Goal: Information Seeking & Learning: Learn about a topic

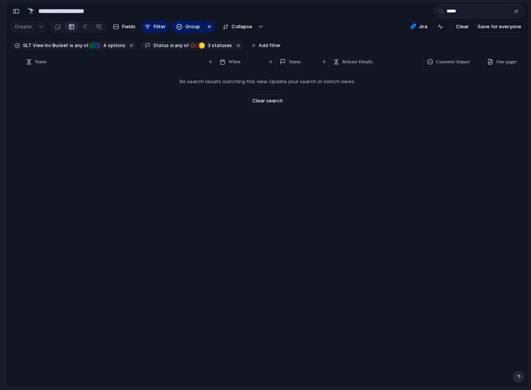
type input "*****"
click at [518, 12] on div "button" at bounding box center [516, 11] width 6 height 6
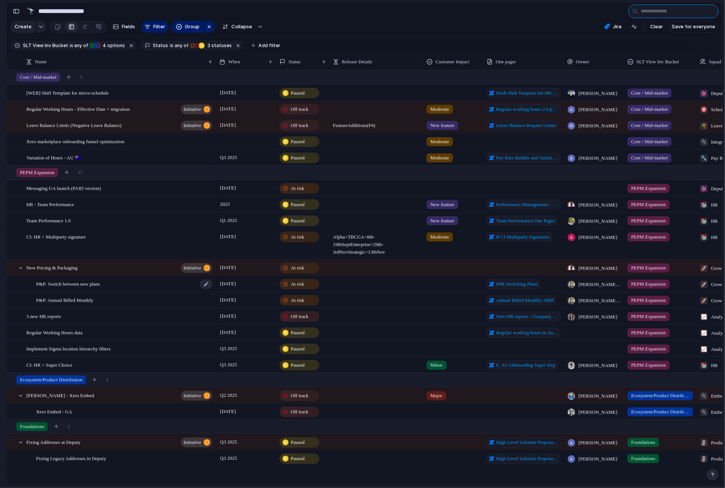
scroll to position [0, 0]
click at [348, 197] on span at bounding box center [376, 199] width 93 height 4
click at [386, 203] on div at bounding box center [376, 201] width 93 height 8
click at [194, 43] on div "button" at bounding box center [197, 46] width 6 height 6
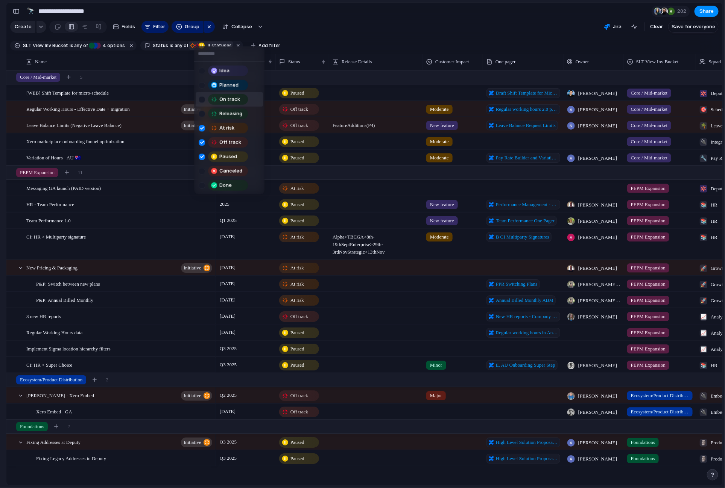
drag, startPoint x: 203, startPoint y: 102, endPoint x: 203, endPoint y: 109, distance: 6.8
click at [203, 102] on div at bounding box center [202, 99] width 6 height 6
click at [202, 108] on div "Releasing" at bounding box center [225, 113] width 52 height 11
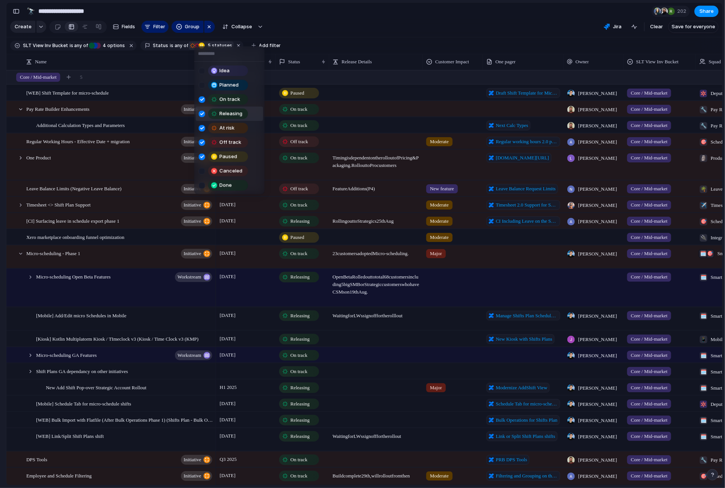
click at [530, 34] on div "Idea Planned On track Releasing At risk Off track Paused Canceled Done" at bounding box center [362, 244] width 725 height 488
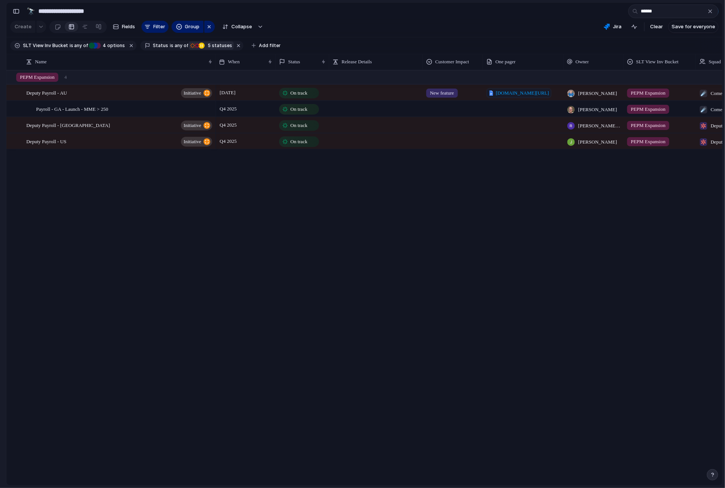
drag, startPoint x: 500, startPoint y: 203, endPoint x: 518, endPoint y: 203, distance: 18.5
click at [507, 203] on div "25 June On track New feature docs.google.com/document/d/1D9f8aUfw1EsAcKdhMHOAE5…" at bounding box center [469, 277] width 507 height 415
click at [530, 12] on input "******" at bounding box center [674, 12] width 90 height 14
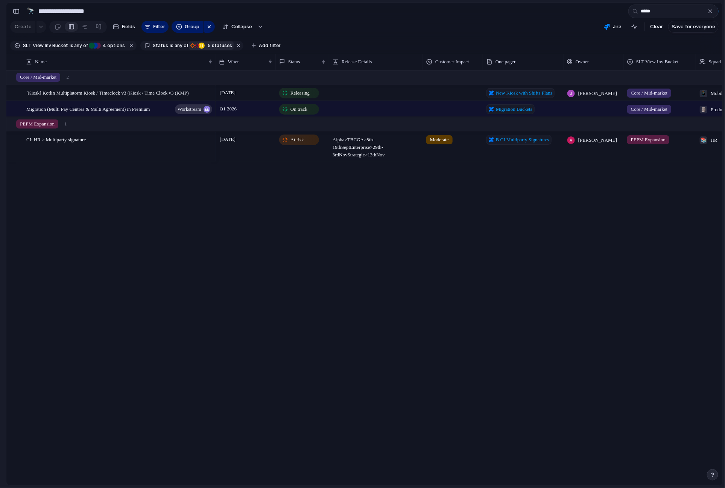
click at [529, 199] on div "28 February Releasing New Kiosk with Shifts Plans James Morrissey Core / Mid-ma…" at bounding box center [469, 277] width 507 height 415
click at [246, 144] on div "[DATE]" at bounding box center [246, 146] width 60 height 30
drag, startPoint x: 412, startPoint y: 182, endPoint x: 495, endPoint y: 187, distance: 83.3
click at [530, 11] on input "*****" at bounding box center [674, 12] width 90 height 14
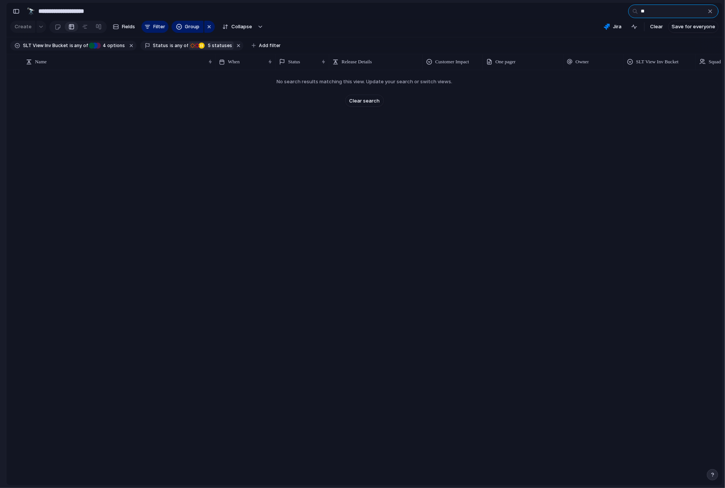
type input "*"
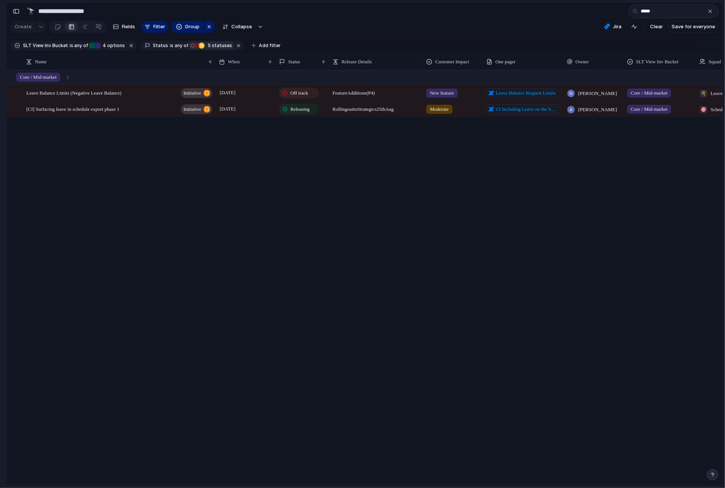
click at [351, 130] on div "13 August Off track Feature Additions (P4) New feature Leave Balance Request Li…" at bounding box center [469, 277] width 507 height 415
click at [151, 91] on div "Leave Balance Limits (Negative Leave Balance) initiative" at bounding box center [119, 92] width 187 height 15
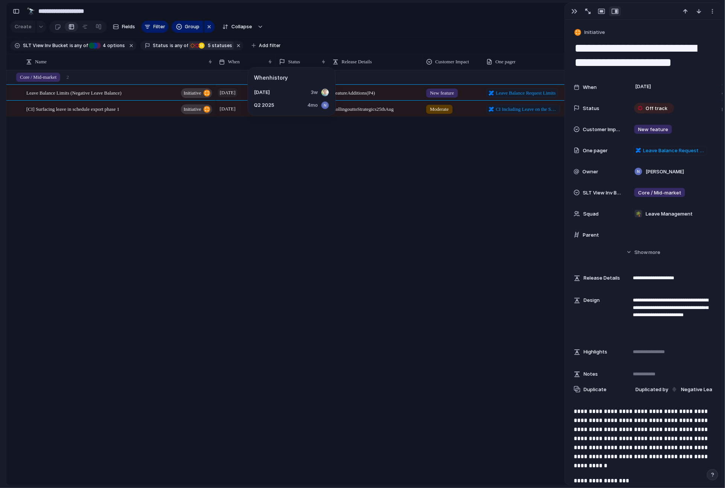
click at [238, 94] on span "13 August" at bounding box center [228, 92] width 20 height 9
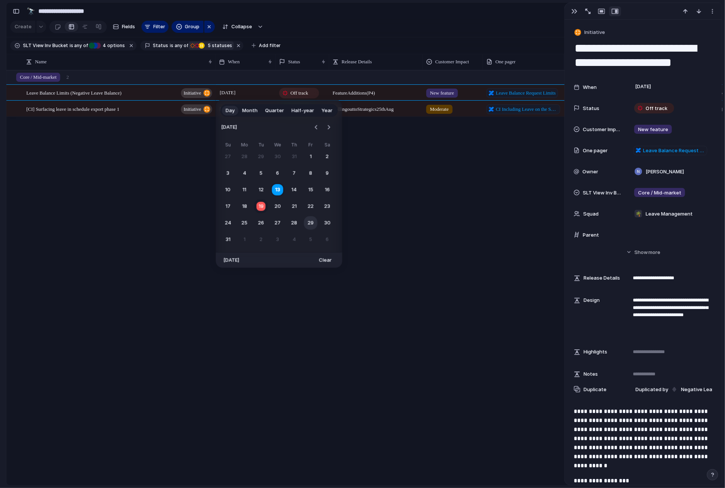
click at [307, 224] on button "29" at bounding box center [311, 223] width 14 height 14
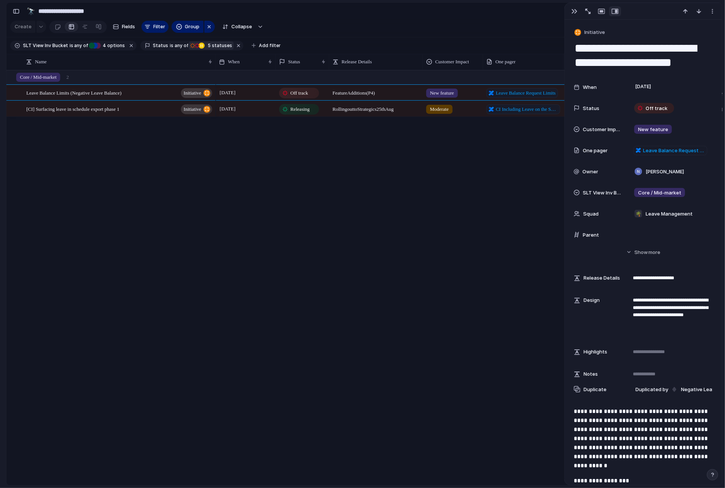
drag, startPoint x: 573, startPoint y: 10, endPoint x: 581, endPoint y: 15, distance: 9.5
click at [530, 11] on div "button" at bounding box center [575, 11] width 6 height 6
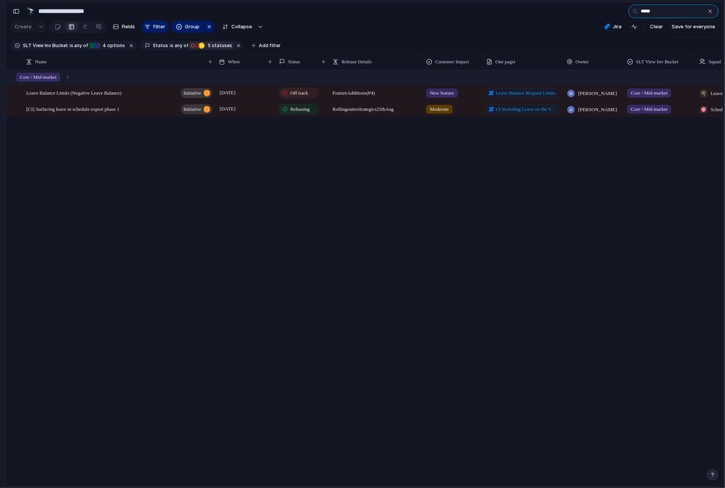
click at [530, 13] on input "*****" at bounding box center [674, 12] width 90 height 14
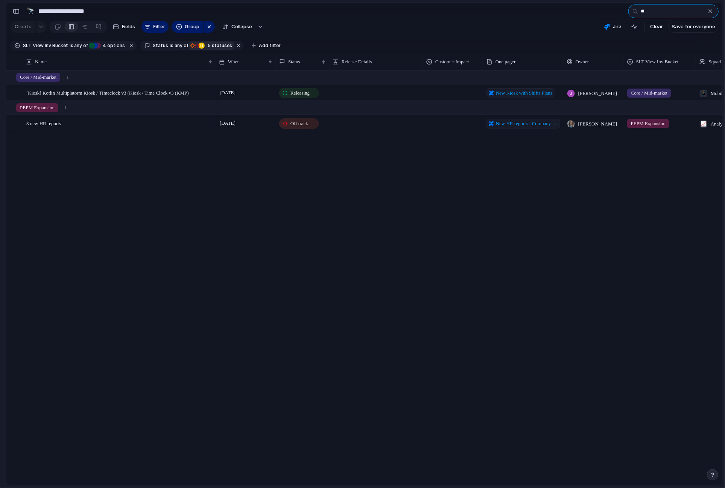
type input "*"
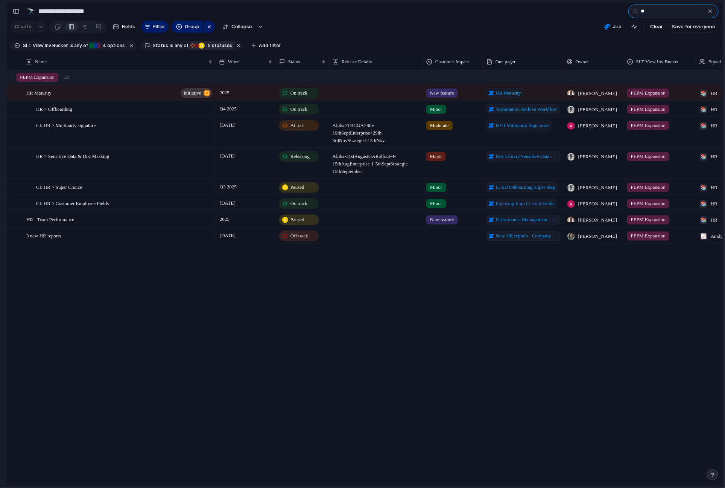
type input "**"
click at [15, 14] on div "button" at bounding box center [16, 11] width 7 height 5
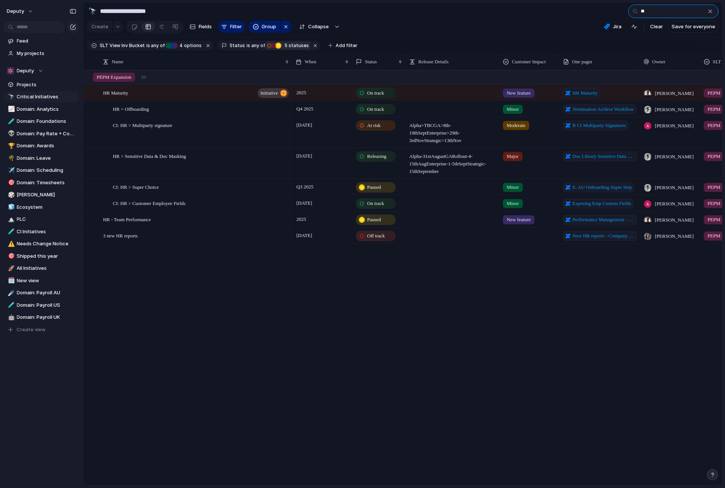
click at [530, 11] on input "**" at bounding box center [674, 12] width 90 height 14
click at [37, 27] on input "text" at bounding box center [34, 27] width 61 height 12
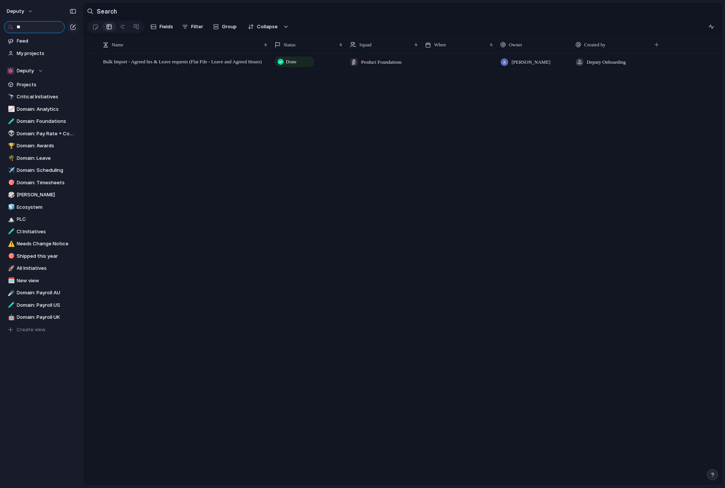
type input "*"
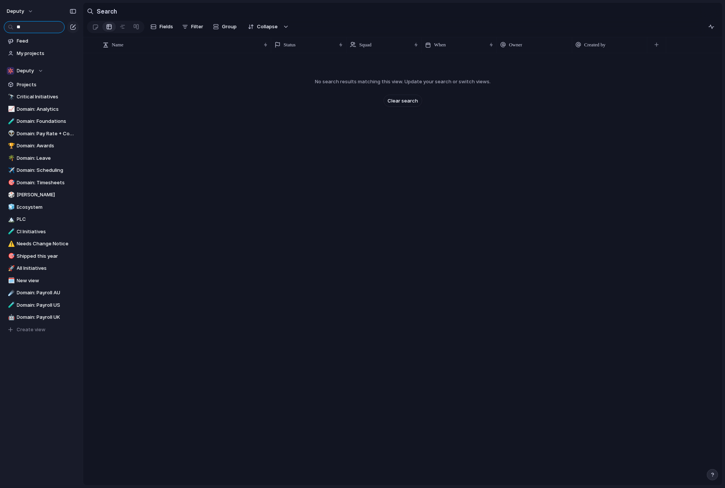
type input "*"
type input "********"
click at [118, 14] on section "Search" at bounding box center [403, 11] width 640 height 17
click at [108, 10] on h2 "Search" at bounding box center [107, 11] width 20 height 9
click at [48, 30] on input "********" at bounding box center [34, 27] width 61 height 12
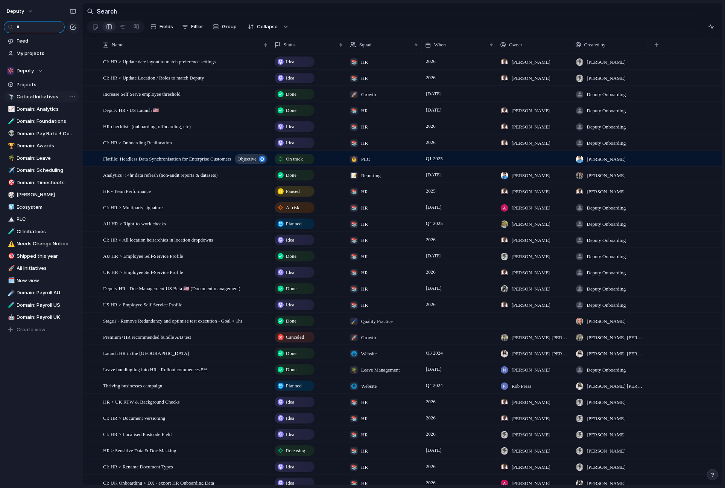
type input "*"
click at [32, 93] on span "Critical Initiatives" at bounding box center [46, 97] width 59 height 8
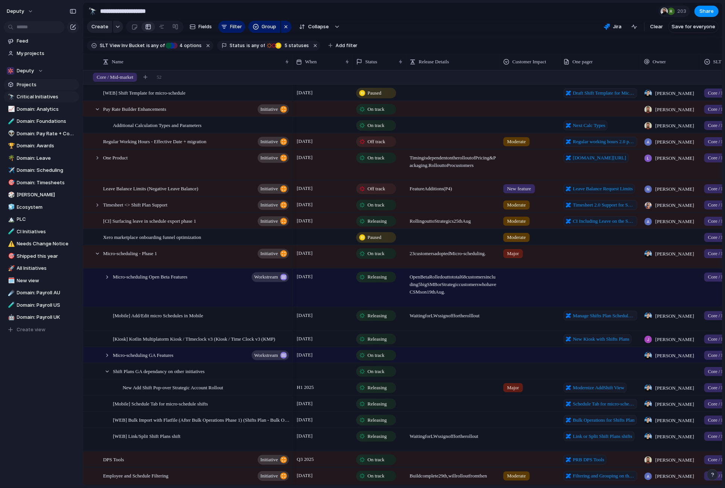
click at [42, 86] on span "Projects" at bounding box center [46, 85] width 59 height 8
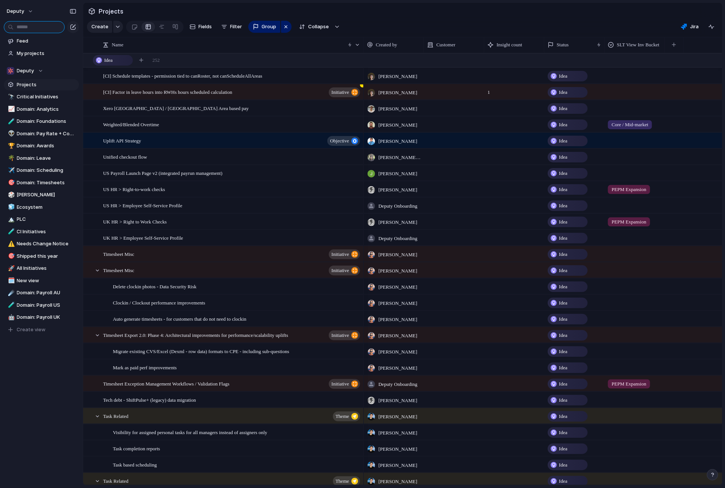
click at [27, 27] on input "text" at bounding box center [34, 27] width 61 height 12
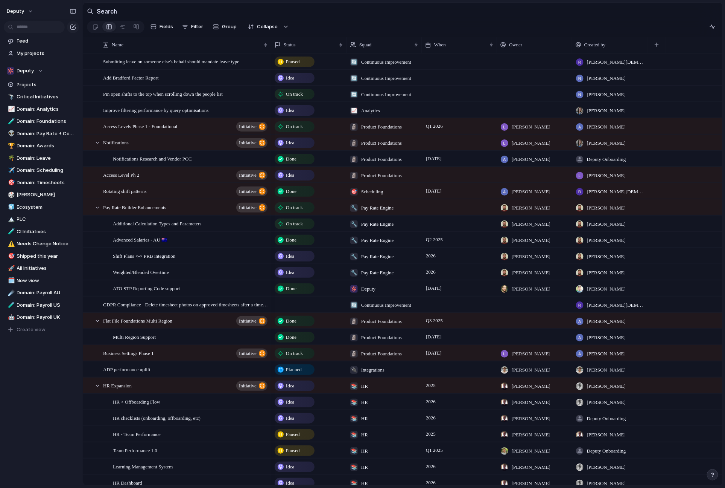
click at [107, 11] on h2 "Search" at bounding box center [107, 11] width 20 height 9
click at [22, 28] on input "text" at bounding box center [34, 27] width 61 height 12
type input "***"
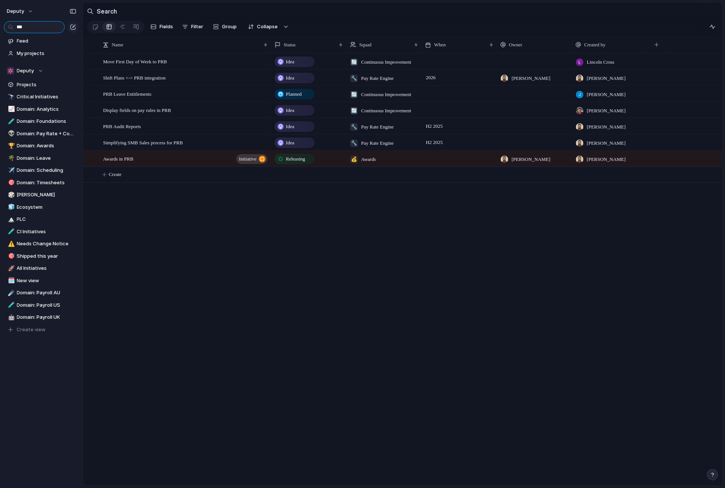
click at [52, 26] on input "***" at bounding box center [34, 27] width 61 height 12
drag, startPoint x: 44, startPoint y: 27, endPoint x: 5, endPoint y: 24, distance: 39.2
click at [5, 24] on input "***" at bounding box center [34, 27] width 61 height 12
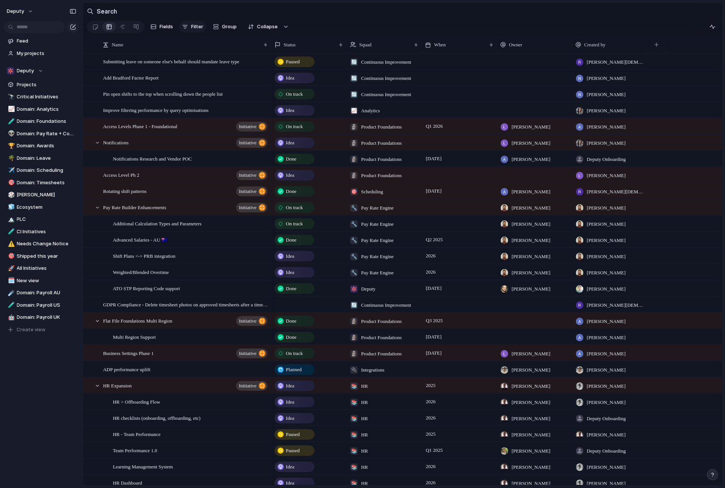
click at [199, 24] on span "Filter" at bounding box center [197, 27] width 12 height 8
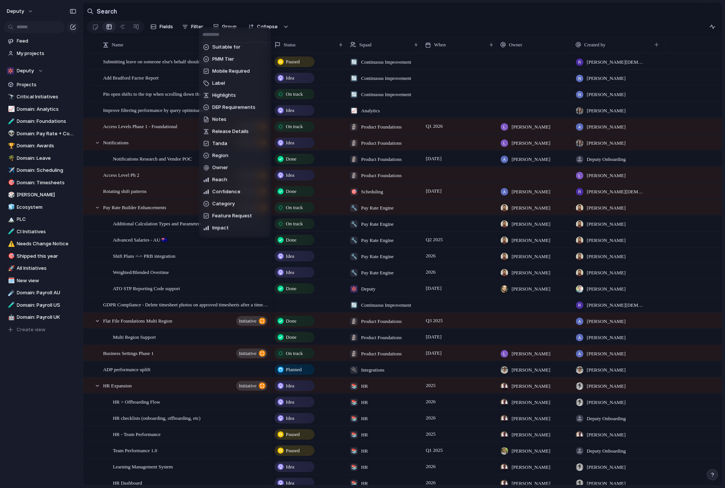
scroll to position [198, 0]
click at [227, 128] on span "Owner" at bounding box center [220, 129] width 16 height 8
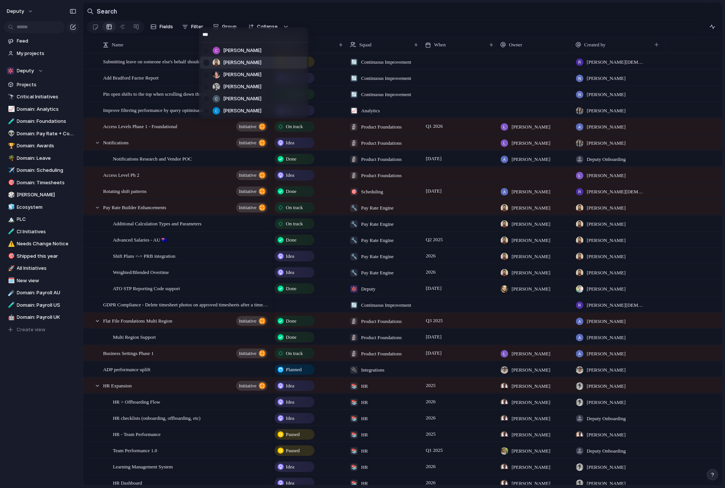
type input "***"
click at [215, 60] on div at bounding box center [217, 63] width 8 height 8
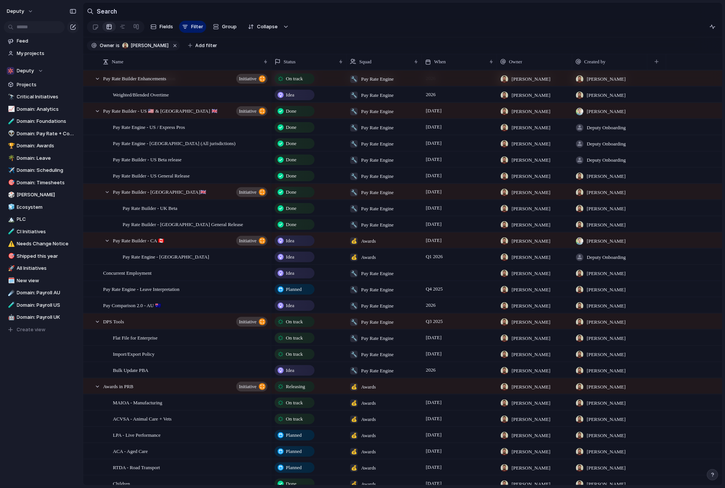
scroll to position [0, 0]
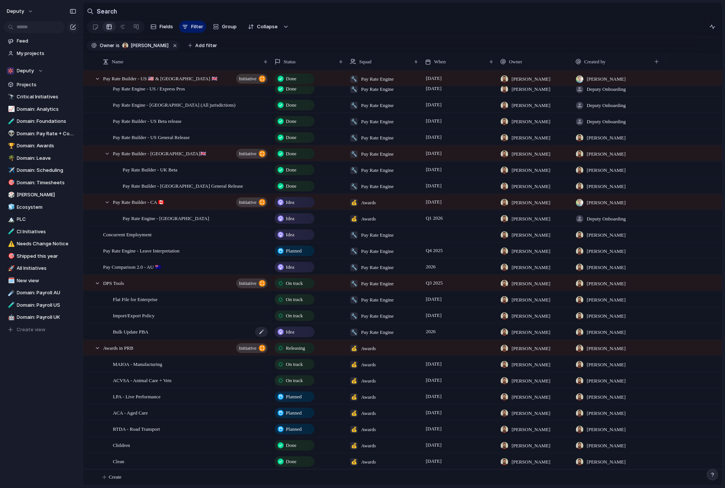
click at [198, 325] on div "Bulk Update PBA" at bounding box center [191, 331] width 156 height 15
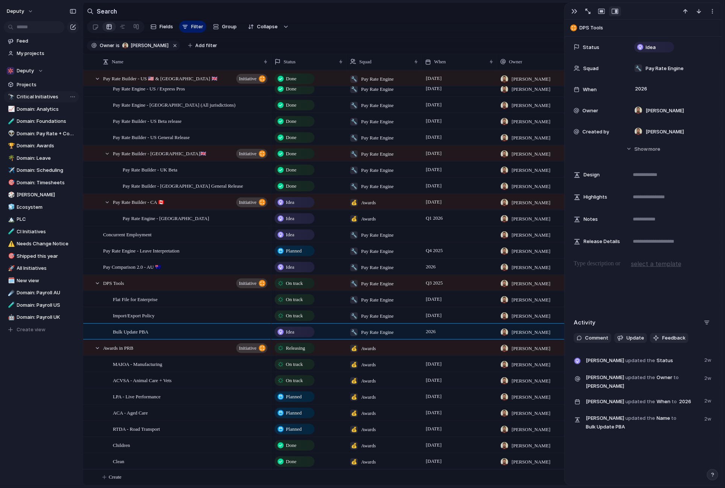
click at [38, 94] on span "Critical Initiatives" at bounding box center [46, 97] width 59 height 8
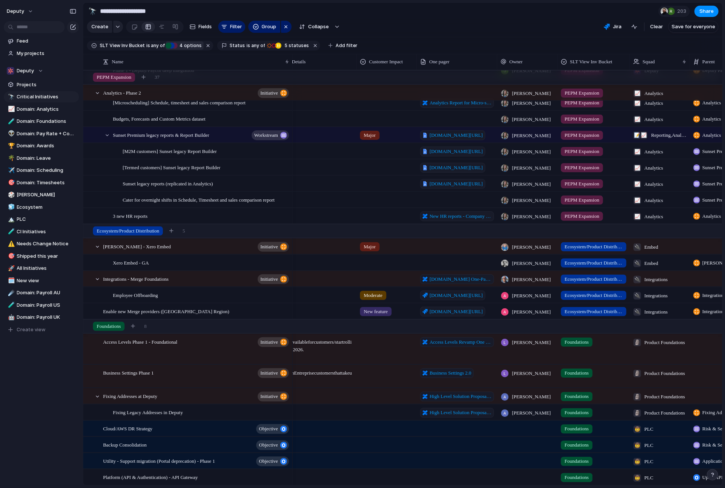
click at [178, 46] on span "4" at bounding box center [181, 46] width 7 height 6
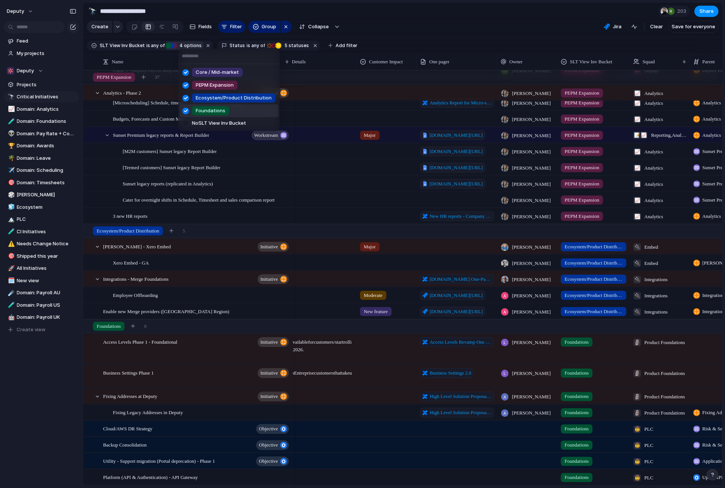
click at [37, 114] on div "Core / Mid-market PEPM Expansion Ecosystem/Product Distribution Foundations No …" at bounding box center [362, 244] width 725 height 488
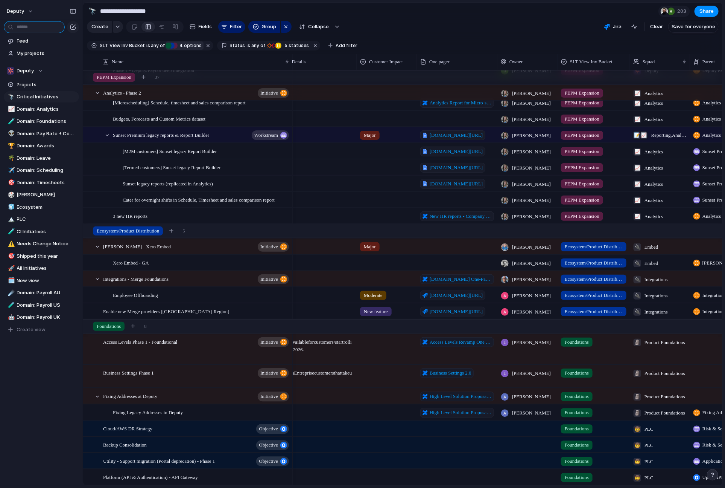
click at [35, 29] on input "text" at bounding box center [34, 27] width 61 height 12
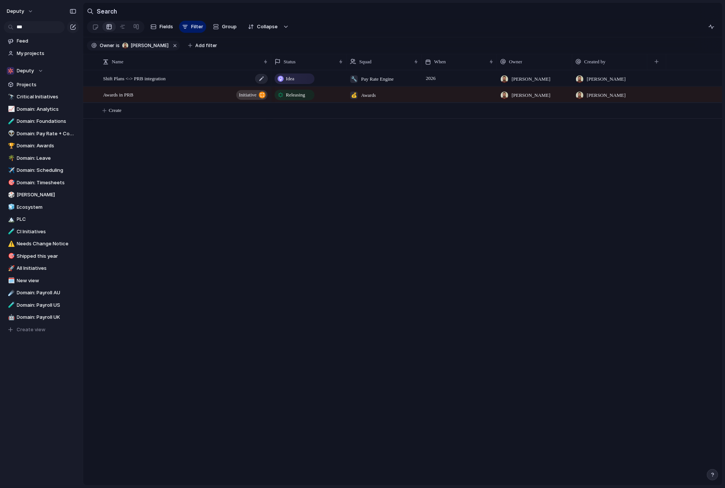
click at [222, 79] on div "Shift Plans <-> PRB integration" at bounding box center [186, 78] width 166 height 15
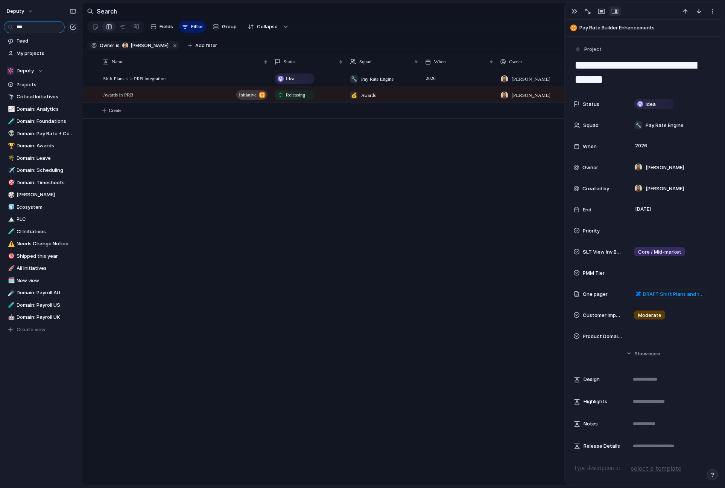
click at [52, 27] on input "***" at bounding box center [34, 27] width 61 height 12
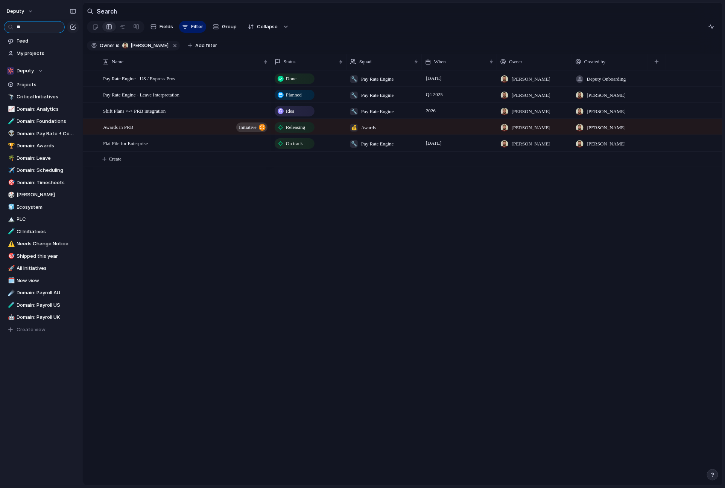
type input "*"
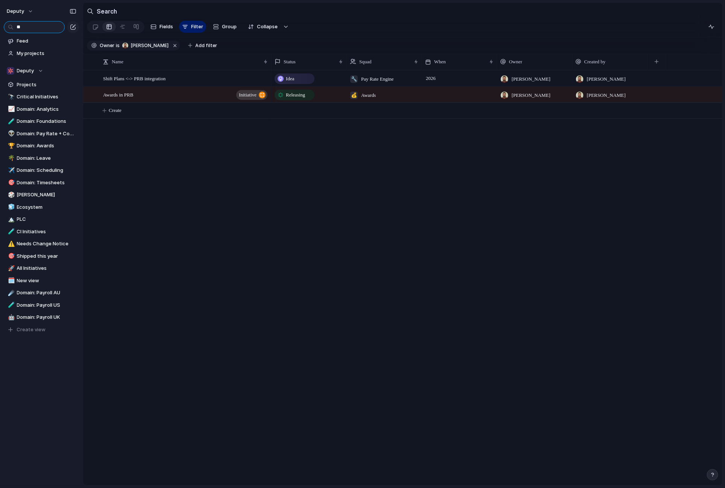
type input "*"
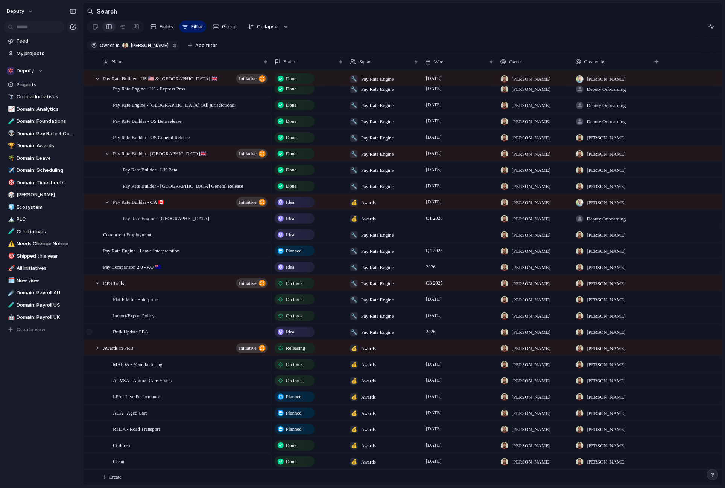
click at [101, 331] on div at bounding box center [94, 331] width 20 height 15
click at [251, 282] on span "initiative" at bounding box center [248, 283] width 18 height 11
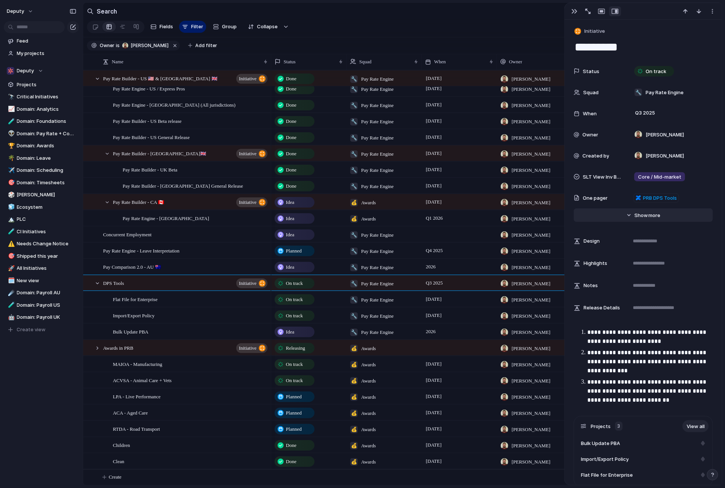
click at [530, 213] on button "Hide Show more" at bounding box center [643, 215] width 139 height 14
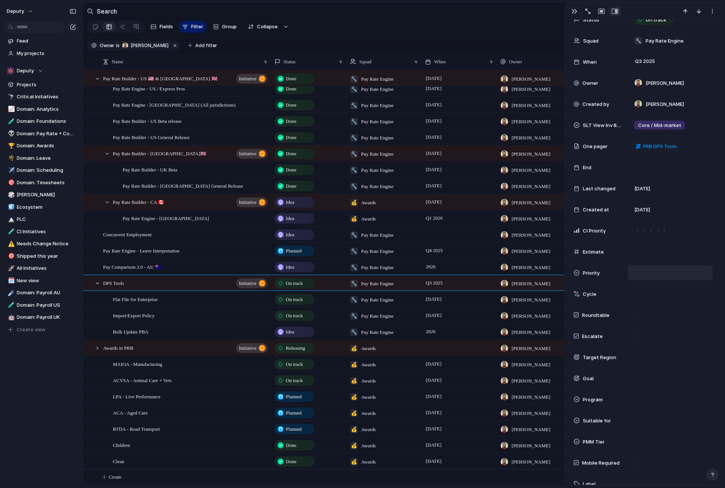
click at [530, 274] on div at bounding box center [671, 272] width 78 height 8
click at [530, 269] on div "Urgent High Medium Low No Priority" at bounding box center [362, 244] width 725 height 488
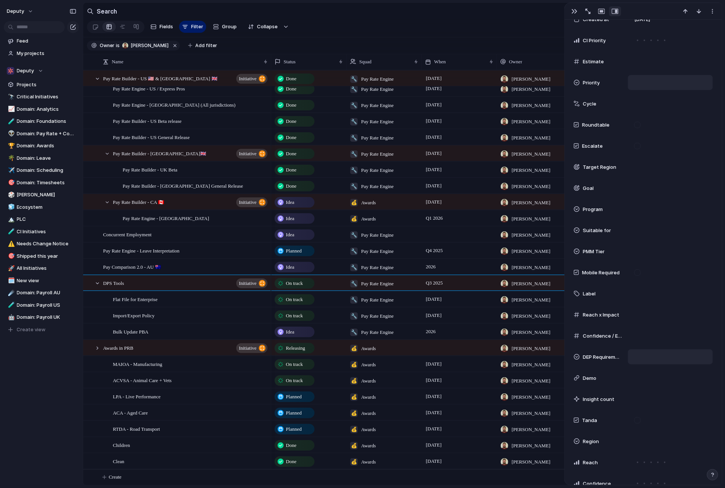
click at [530, 356] on div at bounding box center [671, 356] width 78 height 8
click at [530, 356] on div "FE BE Mobile" at bounding box center [362, 244] width 725 height 488
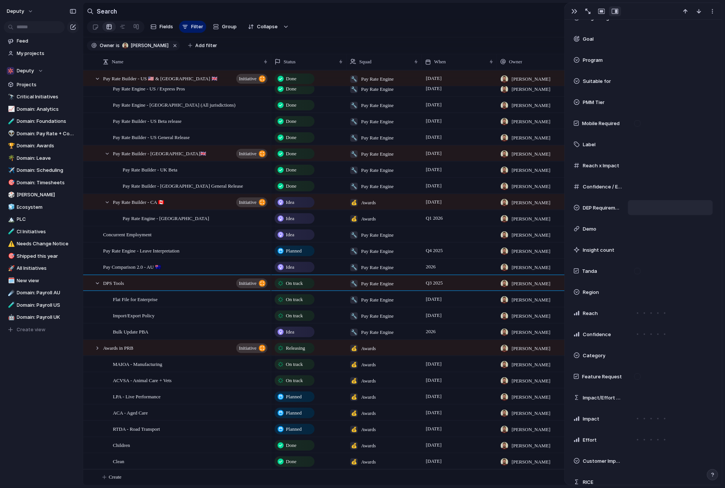
scroll to position [402, 0]
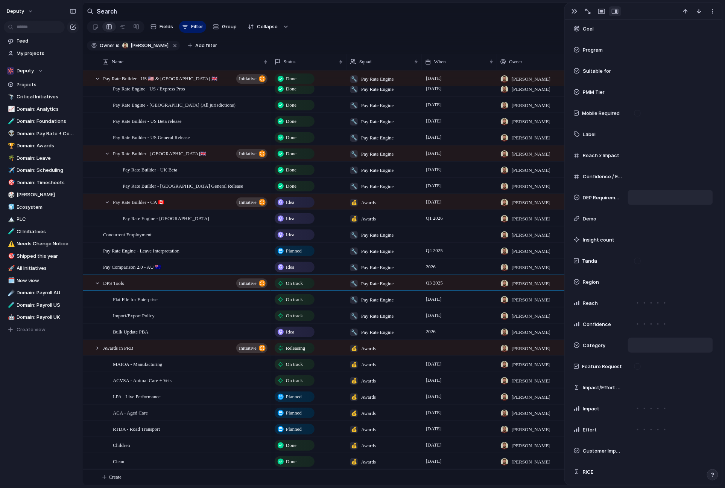
click at [530, 341] on div at bounding box center [671, 345] width 78 height 8
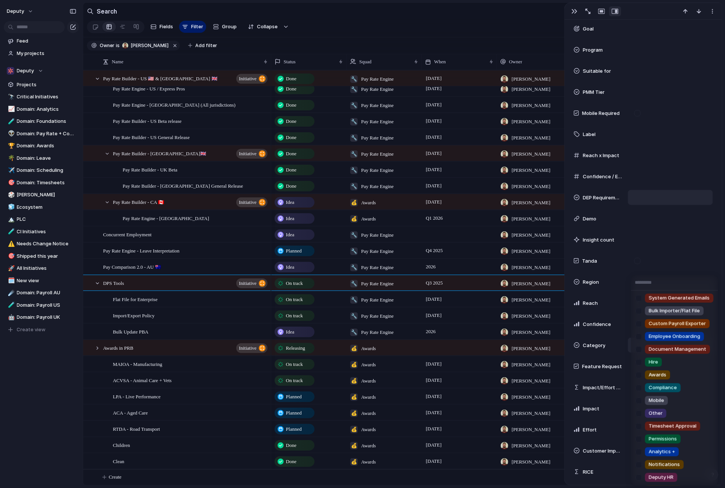
scroll to position [282, 0]
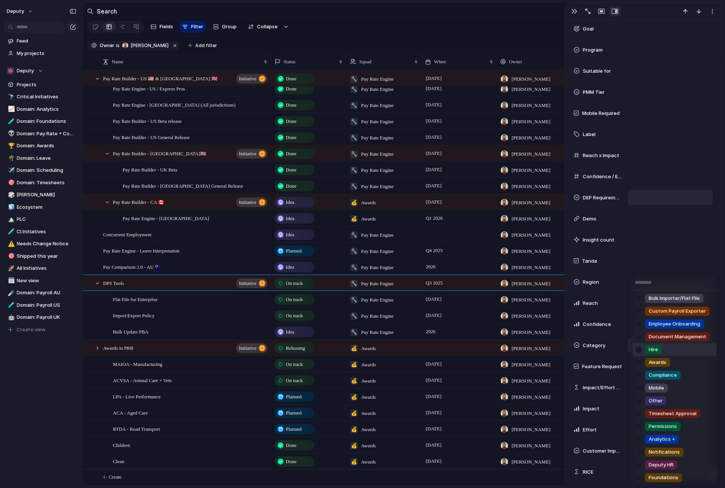
click at [530, 334] on div "Once iOS Kiosk Me Dashboard News Feed Tasks Locations People Schedule Smart Sch…" at bounding box center [362, 244] width 725 height 488
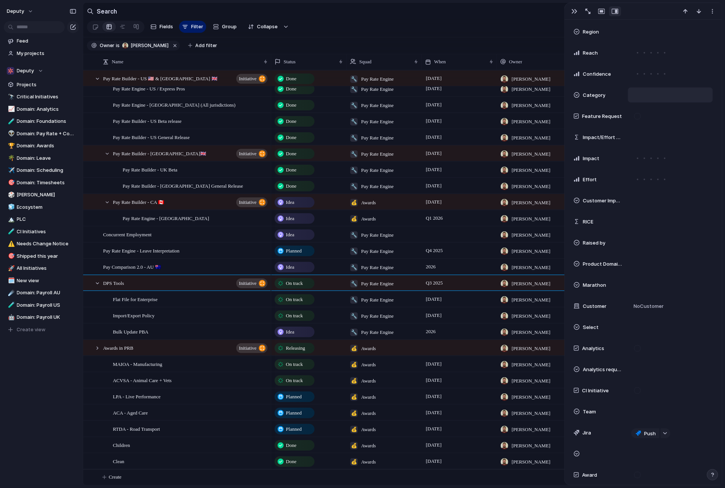
scroll to position [664, 0]
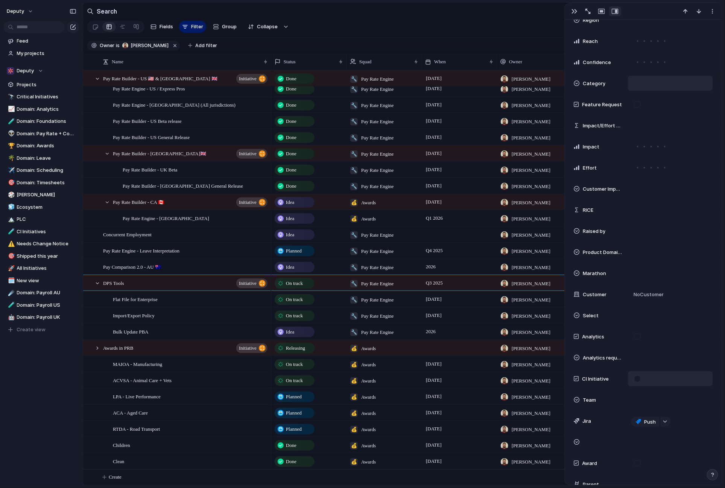
click at [530, 379] on div at bounding box center [638, 378] width 6 height 6
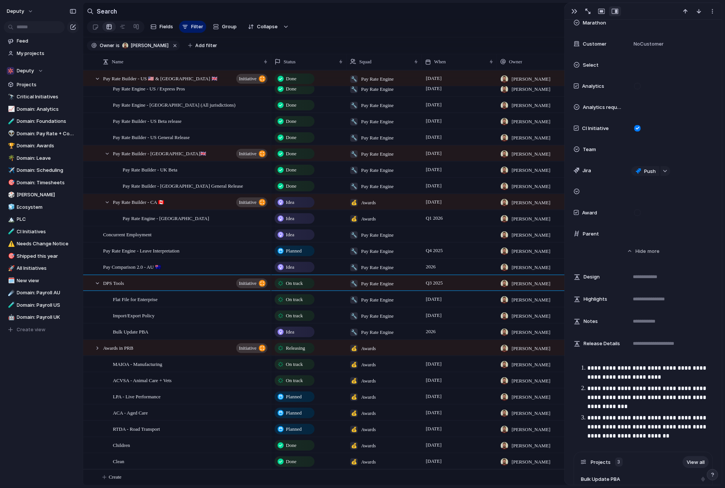
scroll to position [937, 0]
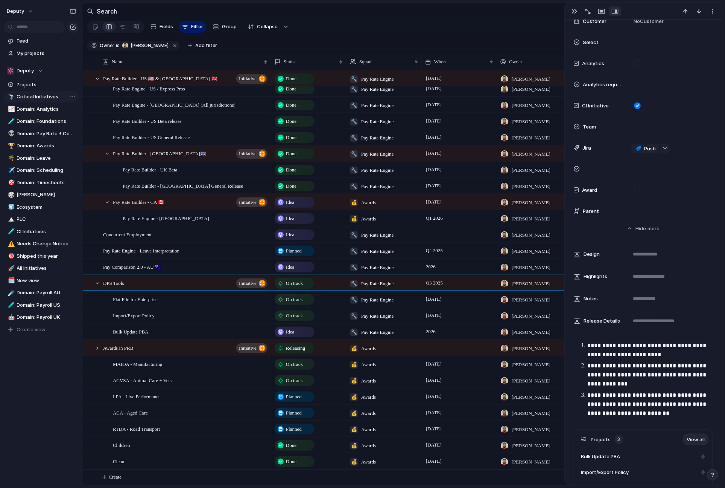
click at [39, 99] on span "Critical Initiatives" at bounding box center [46, 97] width 59 height 8
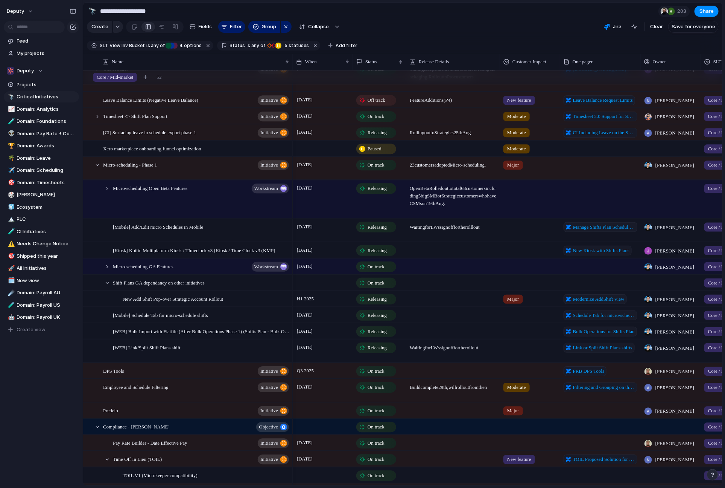
scroll to position [98, 0]
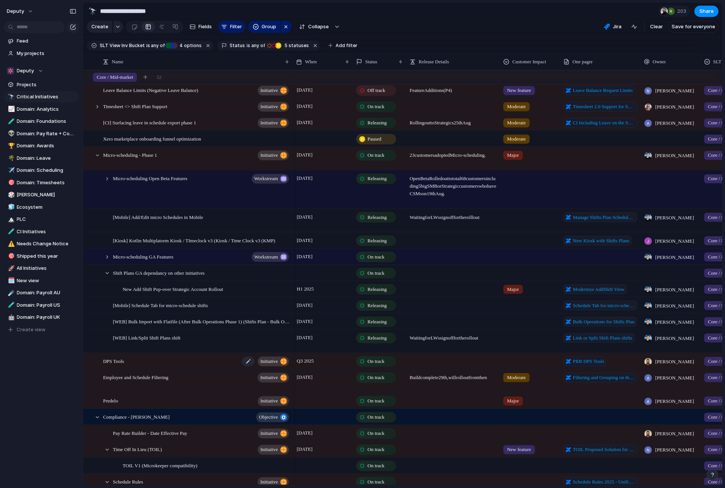
click at [157, 357] on div "DPS Tools initiative" at bounding box center [196, 360] width 187 height 15
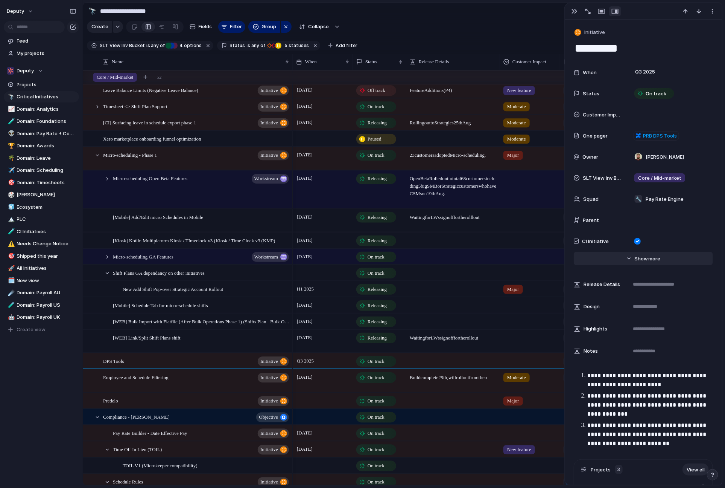
click at [530, 262] on button "Hide Show more" at bounding box center [643, 258] width 139 height 14
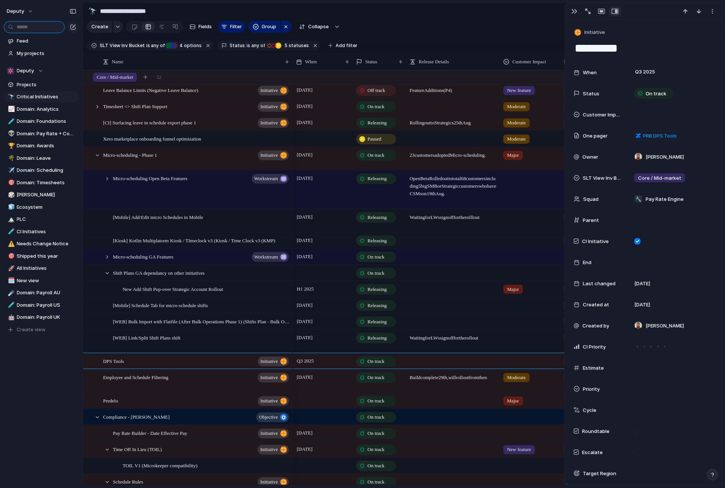
click at [38, 27] on input "text" at bounding box center [34, 27] width 61 height 12
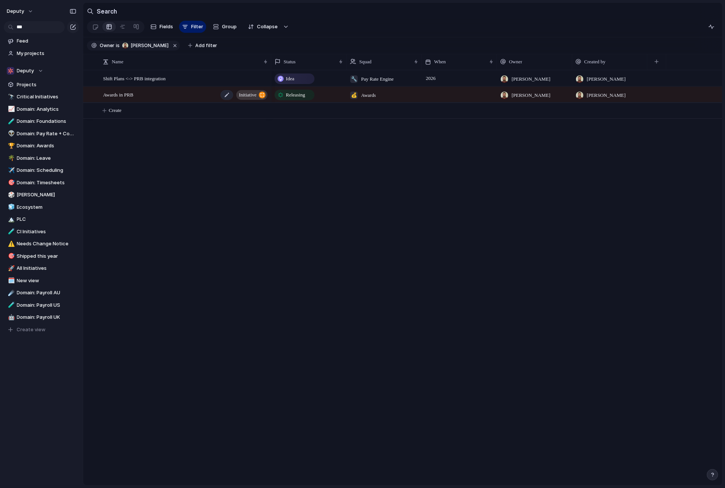
click at [185, 94] on div "Awards in PRB initiative" at bounding box center [186, 94] width 166 height 15
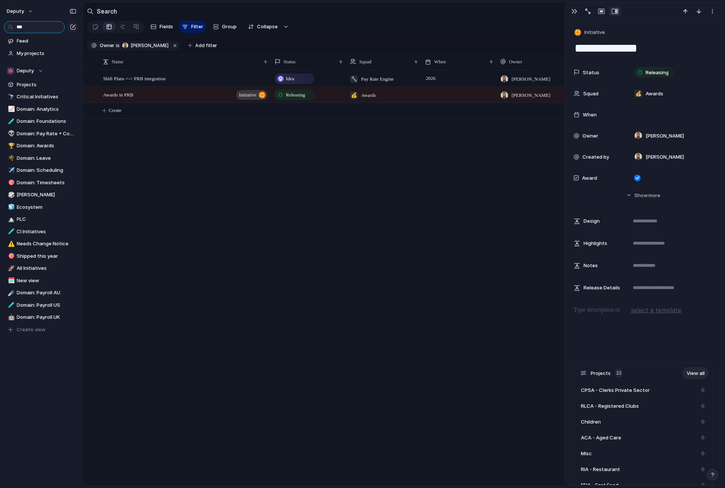
click at [44, 23] on input "***" at bounding box center [34, 27] width 61 height 12
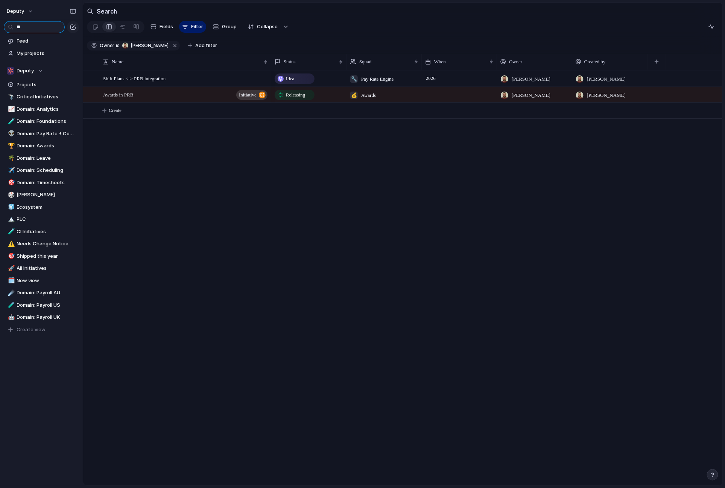
type input "*"
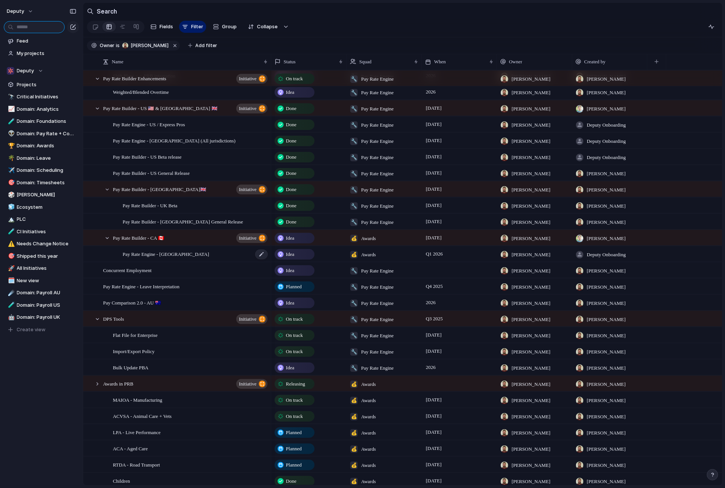
scroll to position [86, 0]
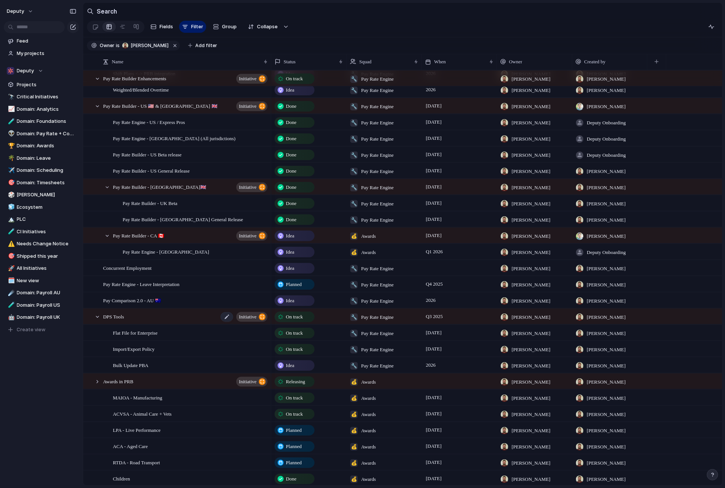
click at [145, 315] on div "DPS Tools initiative" at bounding box center [186, 316] width 166 height 15
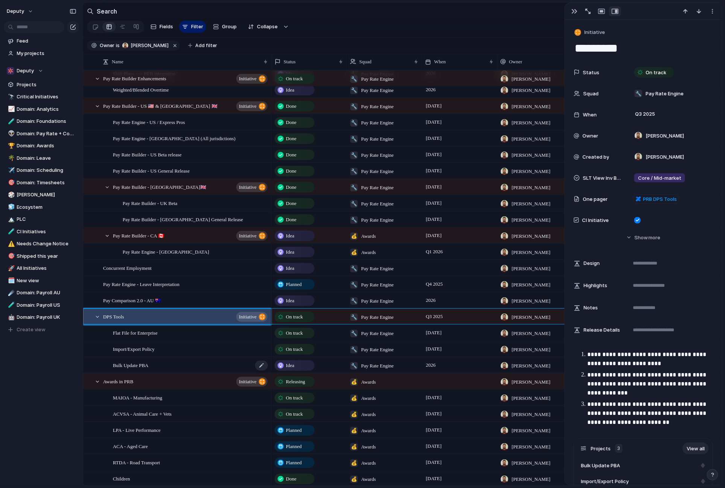
click at [171, 365] on div "Bulk Update PBA" at bounding box center [191, 364] width 156 height 15
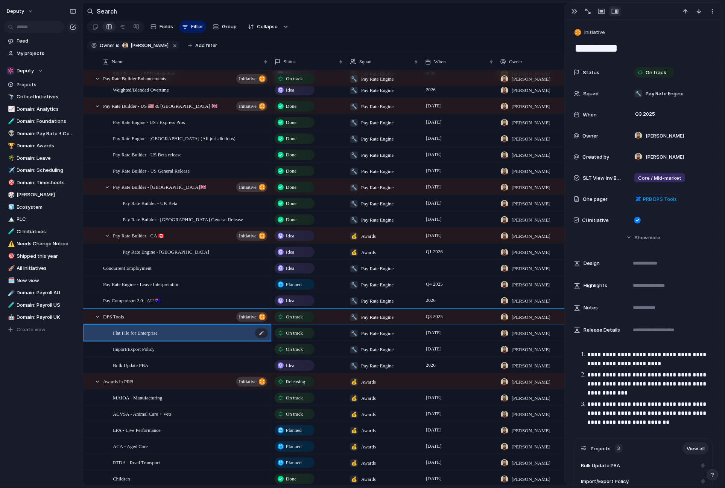
click at [172, 328] on div "Flat File for Enterprise" at bounding box center [191, 332] width 156 height 15
click at [192, 349] on div "Import/Export Policy" at bounding box center [191, 348] width 156 height 15
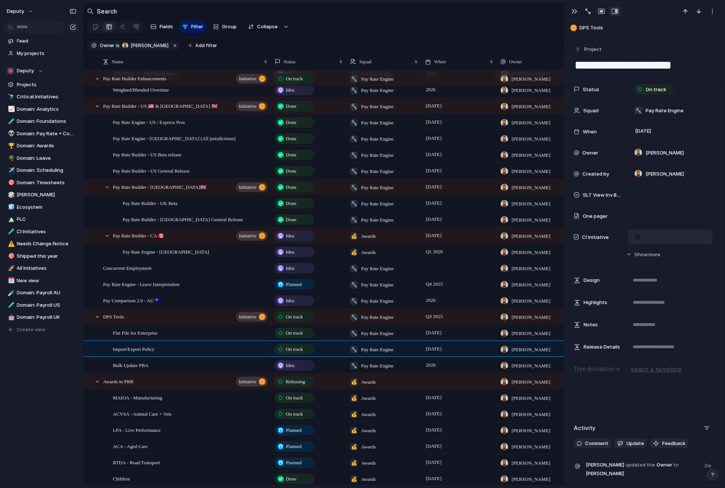
click at [530, 236] on div at bounding box center [638, 237] width 6 height 6
click at [215, 364] on div "Bulk Update PBA" at bounding box center [191, 364] width 156 height 15
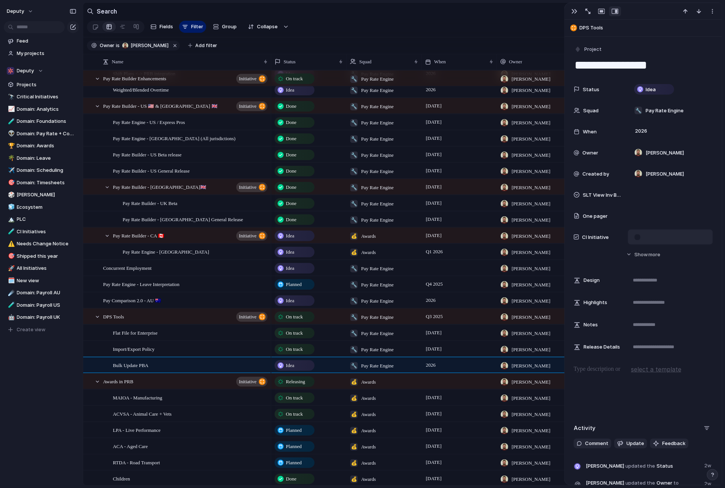
click at [530, 238] on form at bounding box center [638, 237] width 12 height 6
click at [530, 238] on div at bounding box center [638, 237] width 6 height 6
click at [213, 330] on div "Flat File for Enterprise" at bounding box center [191, 332] width 156 height 15
type textarea "**********"
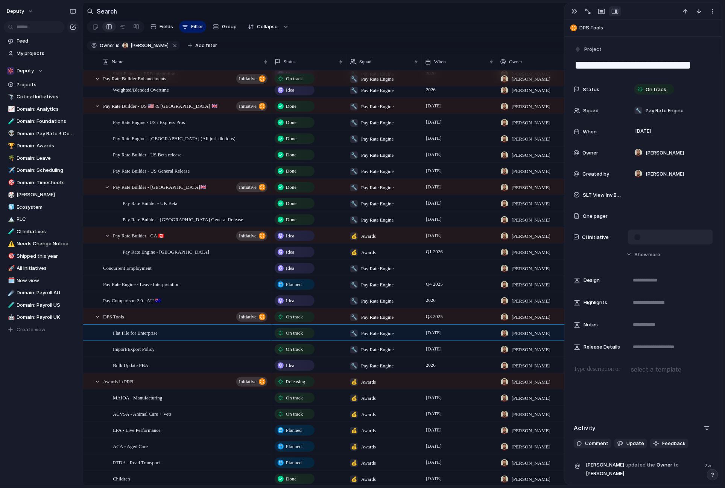
click at [530, 237] on form at bounding box center [638, 237] width 12 height 6
click at [530, 238] on div at bounding box center [638, 237] width 6 height 6
click at [530, 11] on div "button" at bounding box center [575, 11] width 6 height 6
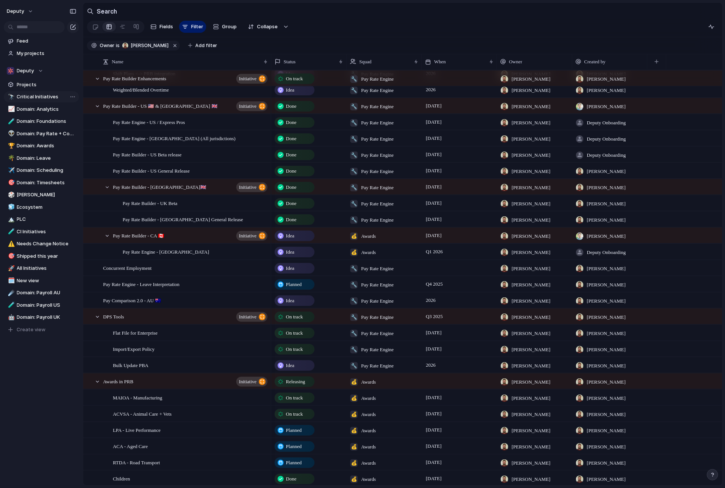
click at [36, 91] on link "🔭 Critical Initiatives" at bounding box center [41, 96] width 75 height 11
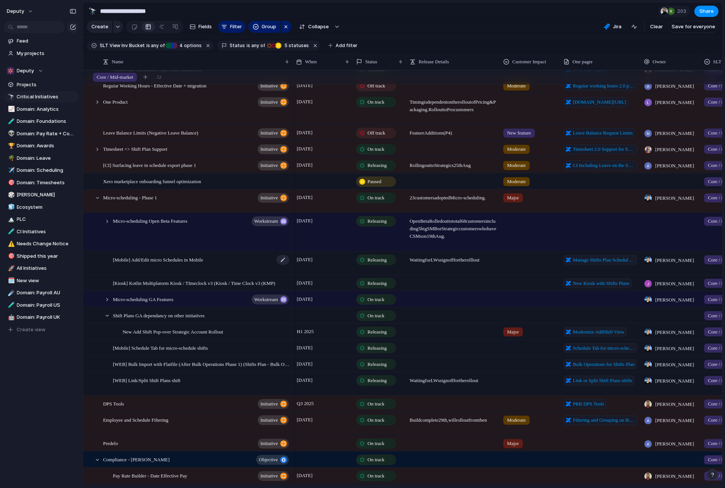
scroll to position [50, 0]
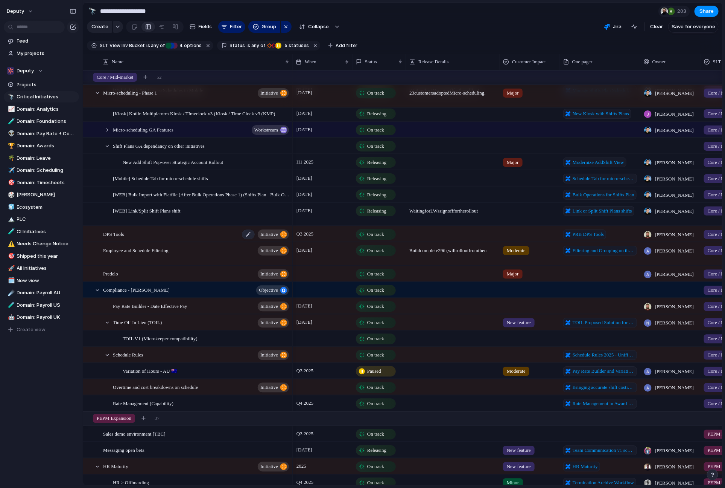
click at [198, 230] on div "DPS Tools initiative" at bounding box center [196, 233] width 187 height 15
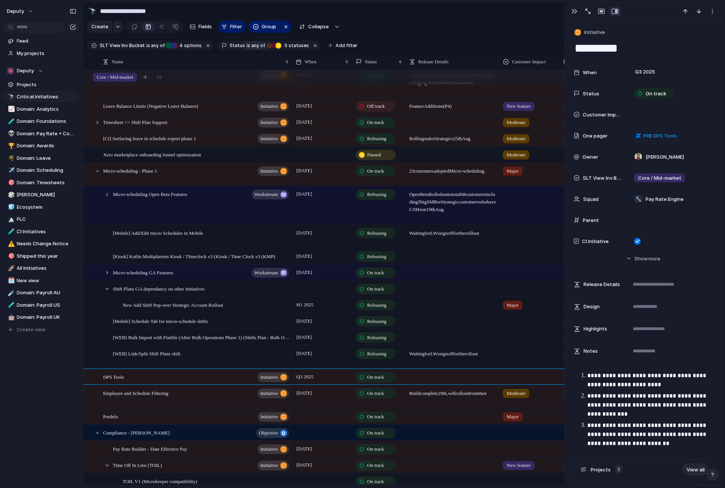
click at [251, 43] on span "any of" at bounding box center [258, 45] width 15 height 7
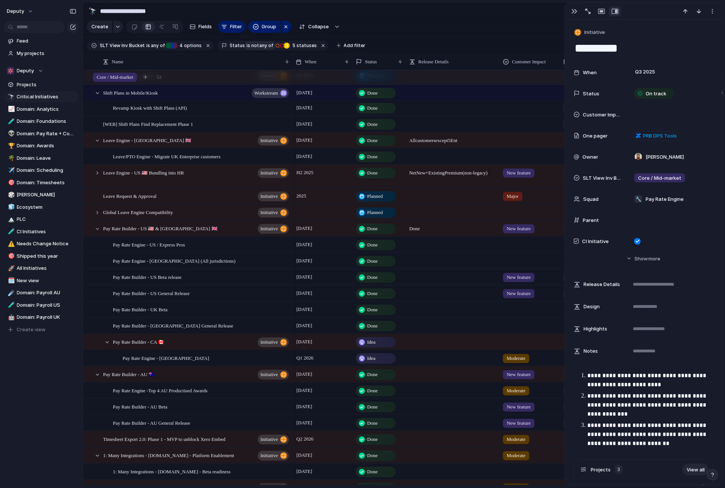
click at [245, 43] on button "is not any of" at bounding box center [259, 45] width 29 height 8
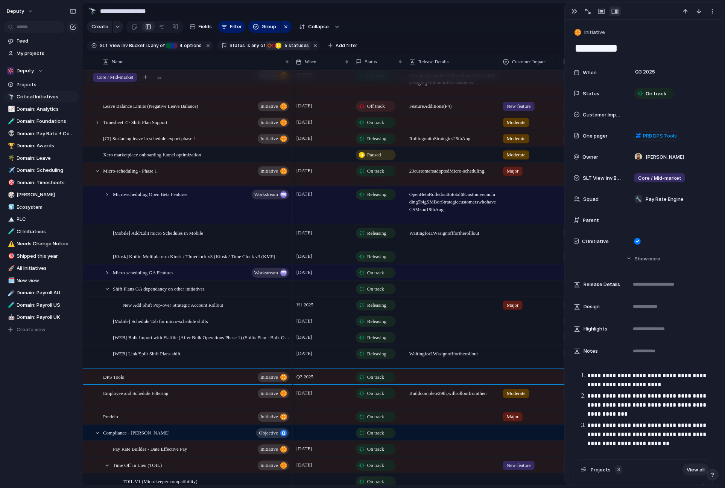
click at [282, 43] on span "5" at bounding box center [285, 46] width 6 height 6
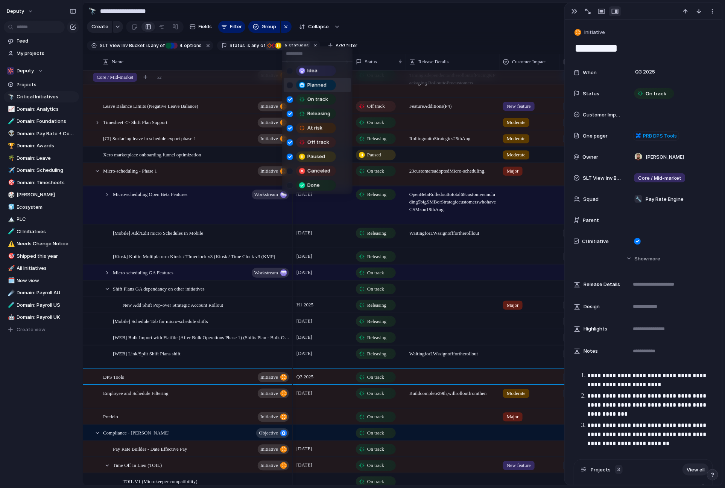
click at [289, 85] on div at bounding box center [290, 85] width 6 height 6
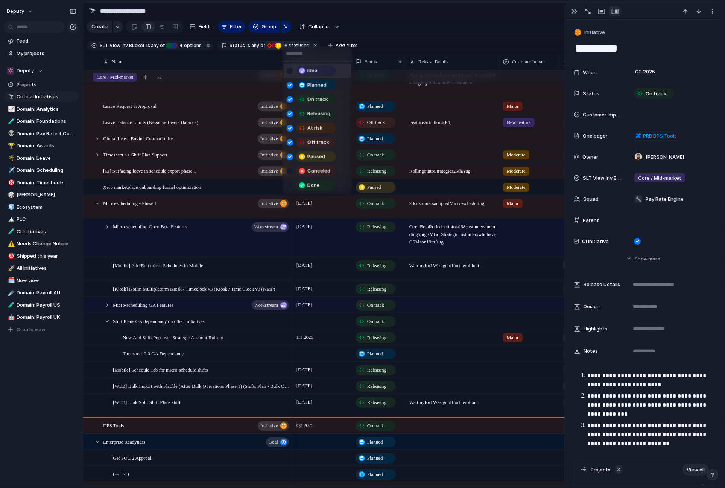
click at [289, 72] on div at bounding box center [290, 70] width 6 height 6
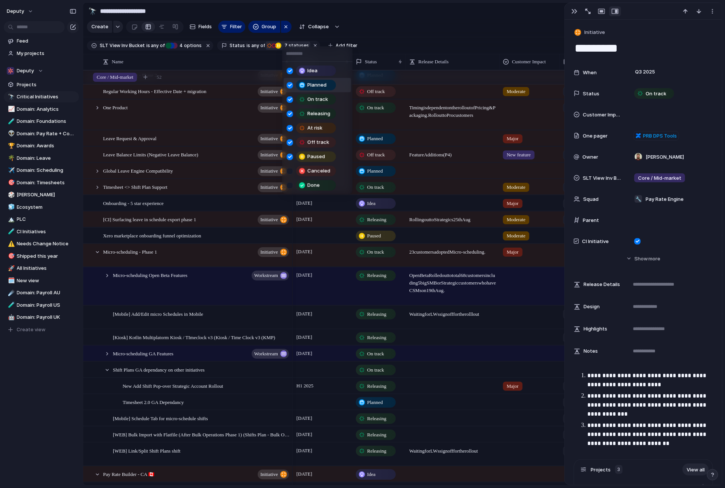
click at [289, 82] on div at bounding box center [290, 85] width 6 height 6
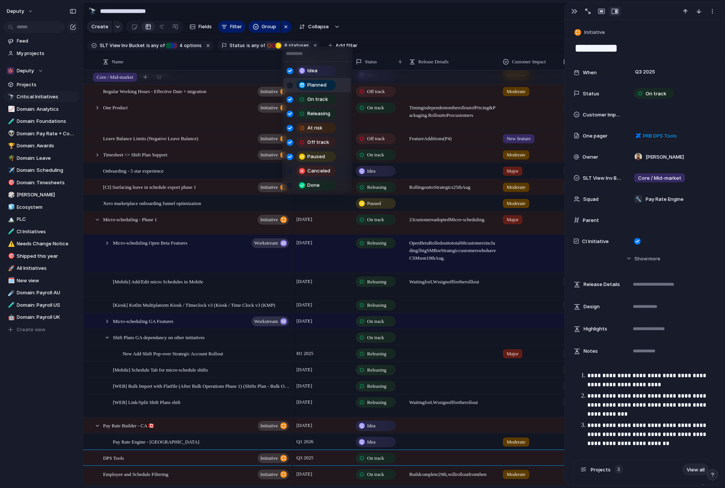
click at [289, 82] on div at bounding box center [290, 85] width 6 height 6
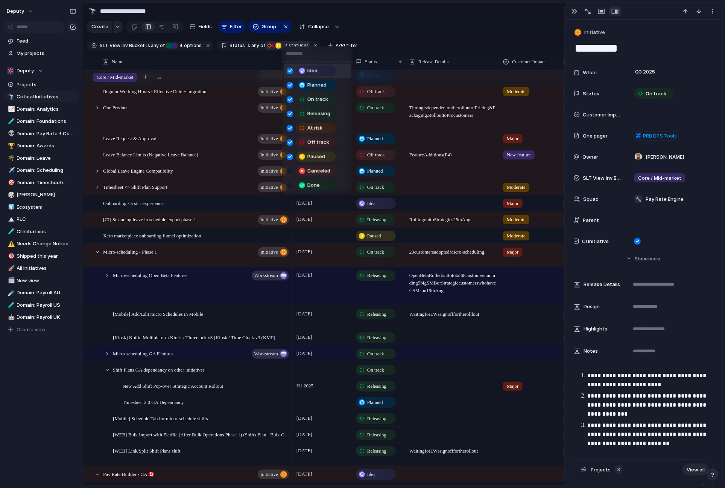
drag, startPoint x: 397, startPoint y: 48, endPoint x: 386, endPoint y: 53, distance: 12.2
click at [397, 48] on div "Idea Planned On track Releasing At risk Off track Paused Canceled Done" at bounding box center [362, 244] width 725 height 488
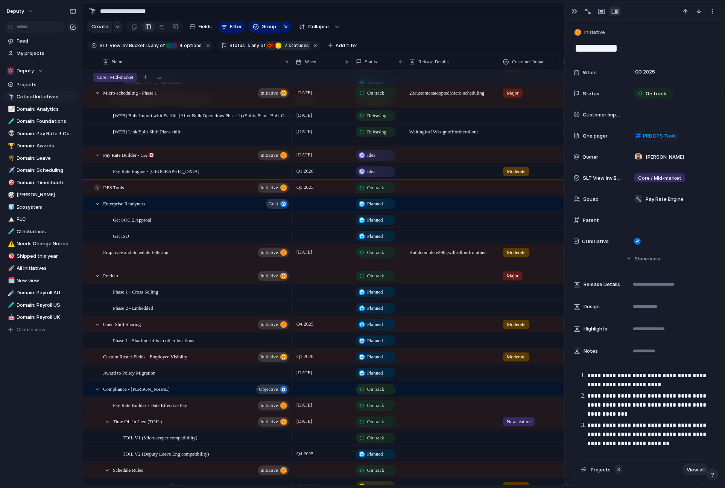
click at [99, 187] on div at bounding box center [97, 187] width 7 height 7
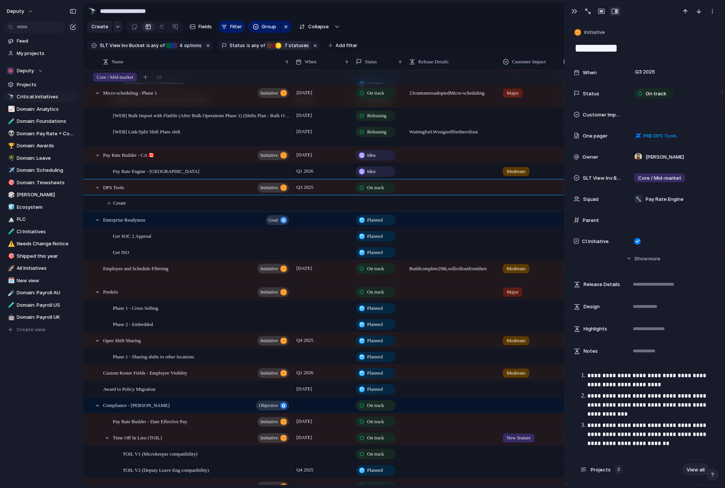
click at [289, 46] on span "7 statuses" at bounding box center [295, 45] width 27 height 7
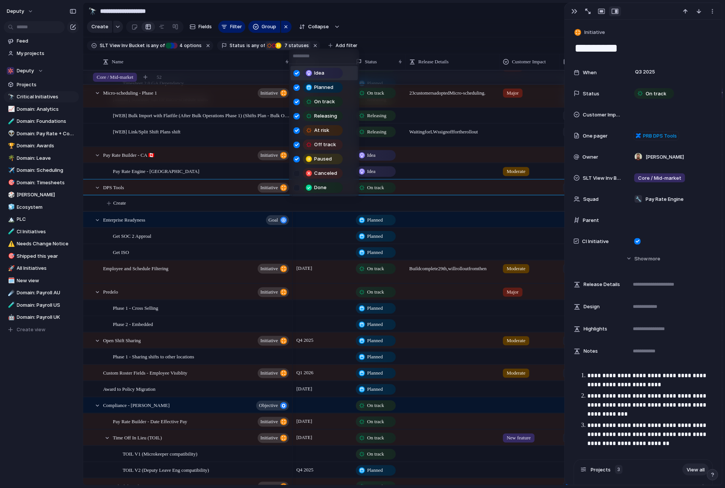
click at [174, 44] on div "Idea Planned On track Releasing At risk Off track Paused Canceled Done" at bounding box center [362, 244] width 725 height 488
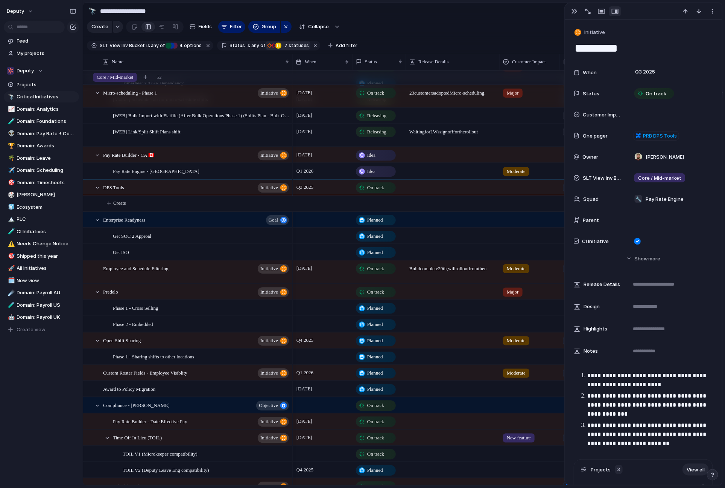
click at [282, 45] on span "7" at bounding box center [285, 46] width 6 height 6
click at [461, 186] on div "Idea Planned On track Releasing At risk Off track Paused Canceled Done" at bounding box center [362, 244] width 725 height 488
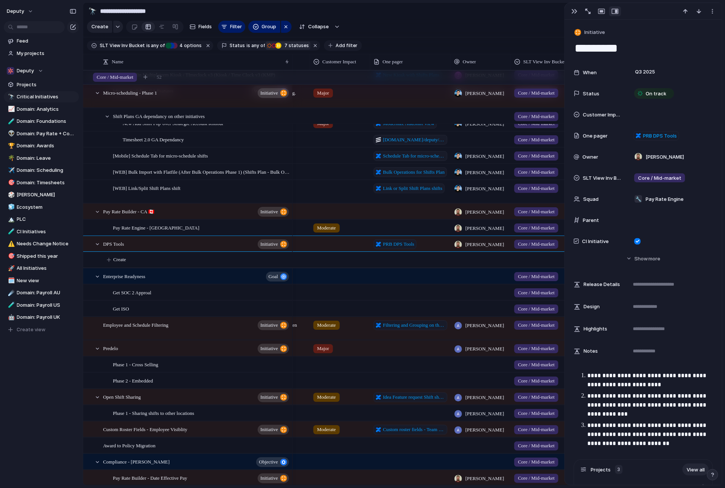
click at [336, 44] on span "Add filter" at bounding box center [347, 45] width 22 height 7
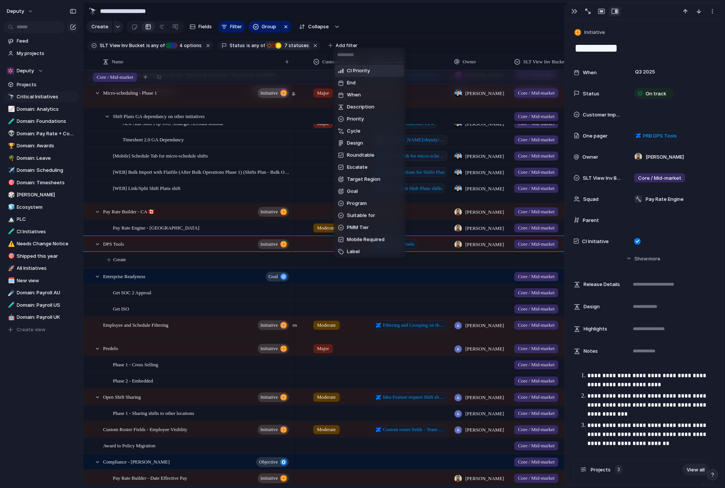
click at [146, 48] on div "CI Priority End When Description Priority Cycle Design Roundtable Escalate Targ…" at bounding box center [362, 244] width 725 height 488
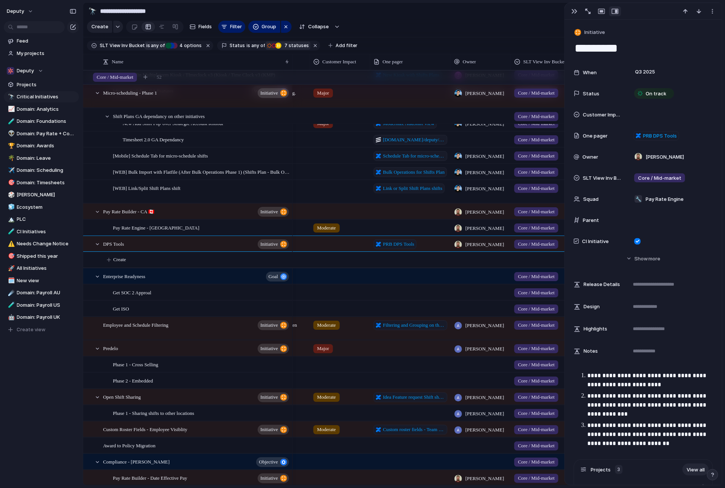
click at [145, 44] on button "is any of" at bounding box center [155, 45] width 21 height 8
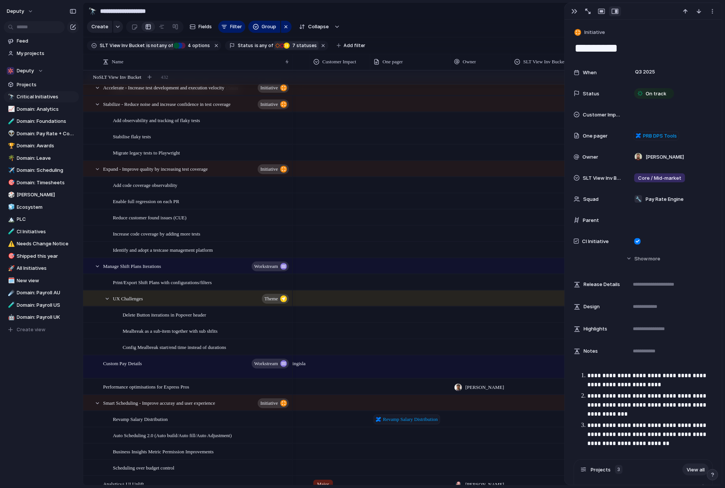
click at [155, 43] on span "not" at bounding box center [154, 45] width 8 height 7
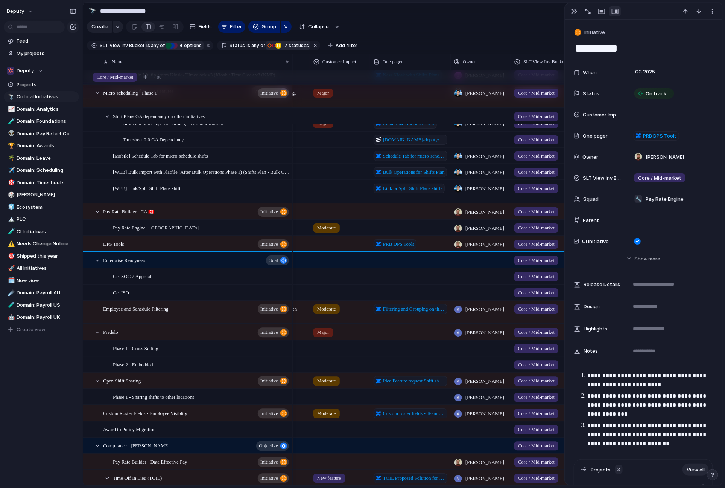
click at [199, 47] on div "SLT View Inv Bucket is any of Foundations Ecosystem/Product Distribution PEPM E…" at bounding box center [150, 46] width 126 height 10
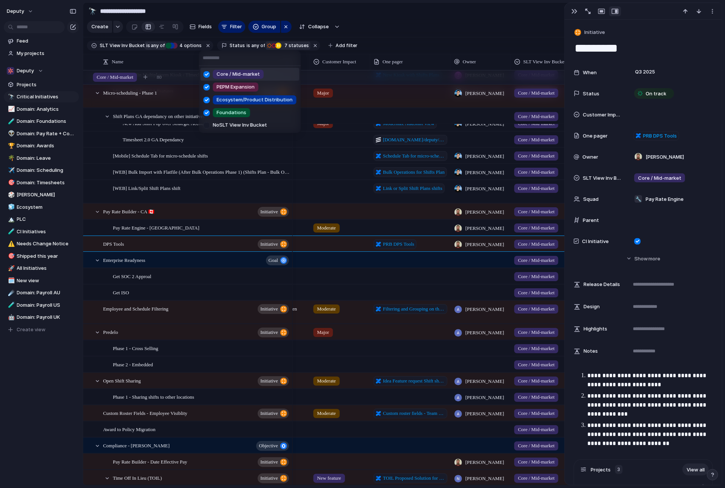
click at [189, 47] on div "Core / Mid-market PEPM Expansion Ecosystem/Product Distribution Foundations No …" at bounding box center [362, 244] width 725 height 488
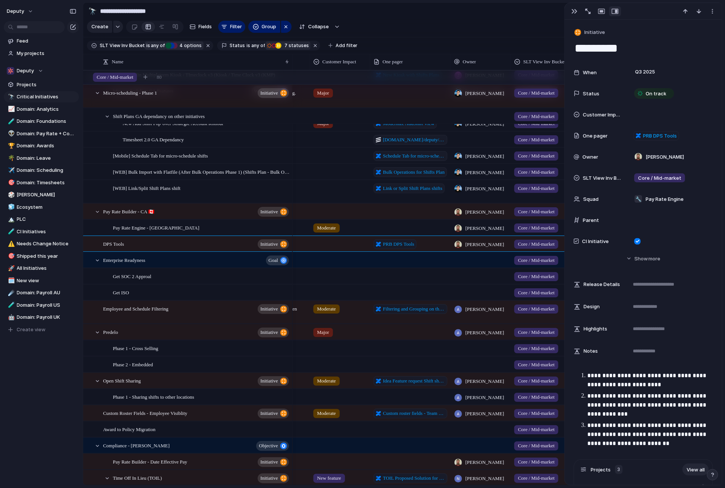
click at [184, 45] on span "4 options" at bounding box center [190, 45] width 24 height 7
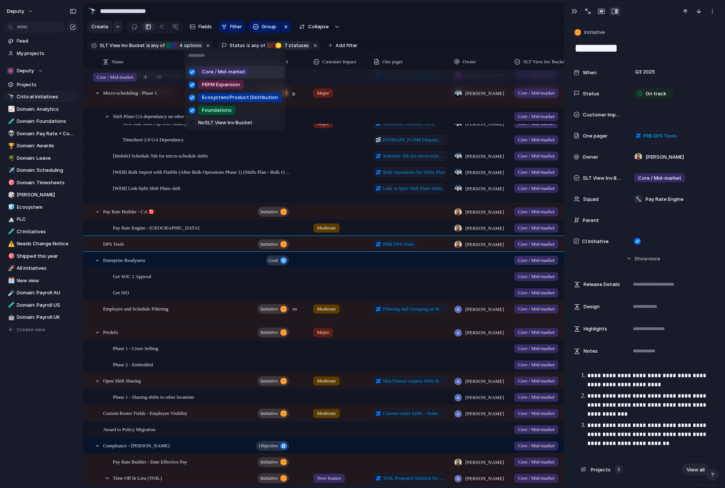
click at [284, 45] on div "Core / Mid-market PEPM Expansion Ecosystem/Product Distribution Foundations No …" at bounding box center [362, 244] width 725 height 488
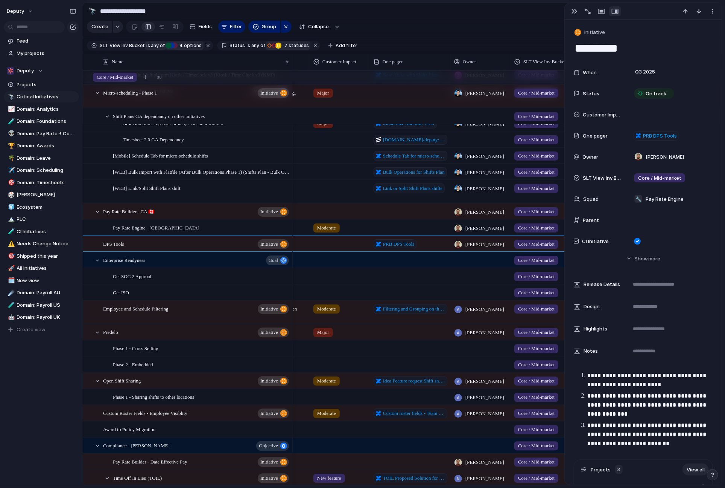
click at [290, 44] on span "7 statuses" at bounding box center [295, 45] width 27 height 7
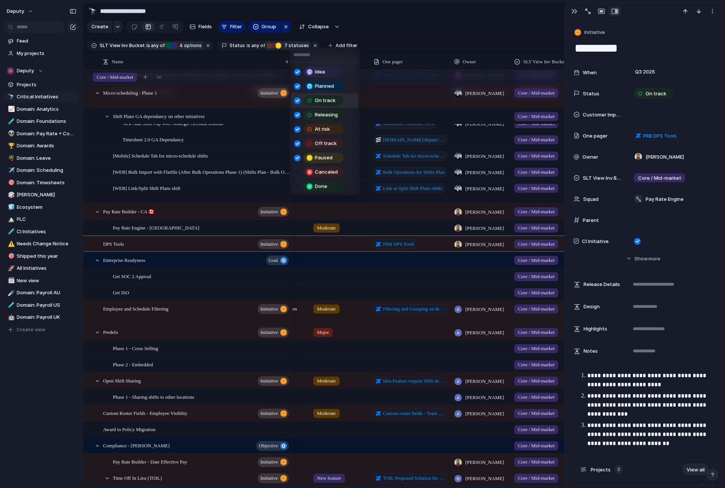
click at [188, 46] on div "Idea Planned On track Releasing At risk Off track Paused Canceled Done" at bounding box center [362, 244] width 725 height 488
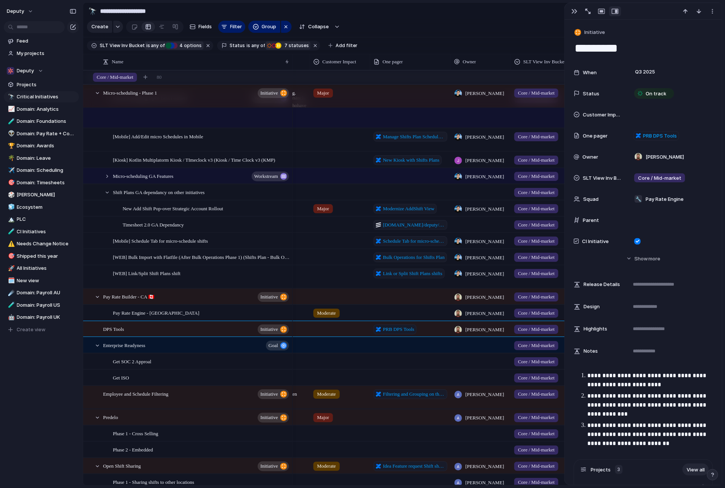
click at [403, 36] on section "Create Fields Filter Group Zoom Collapse Jira Clear Save for everyone" at bounding box center [403, 28] width 640 height 18
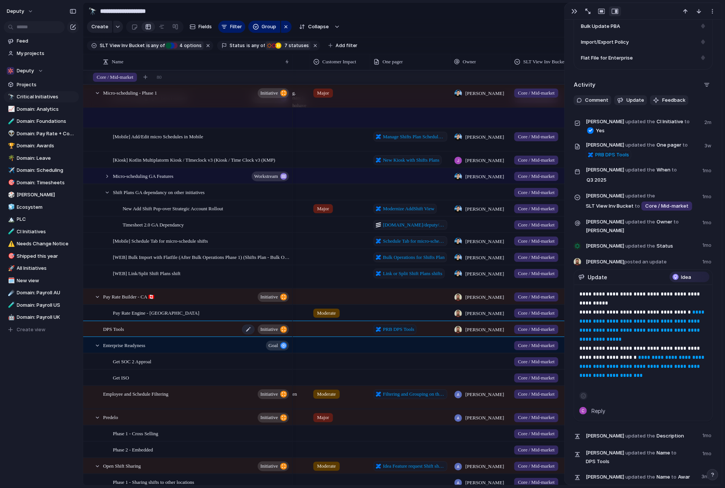
click at [163, 329] on div "DPS Tools initiative" at bounding box center [196, 328] width 187 height 15
click at [270, 328] on span "initiative" at bounding box center [270, 329] width 18 height 11
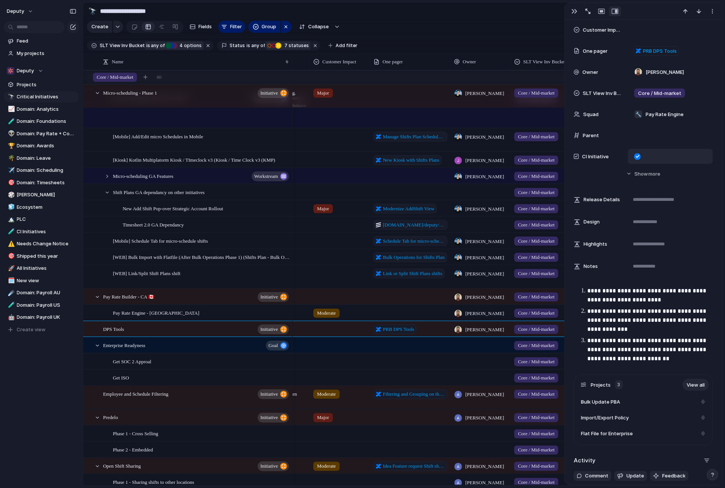
click at [530, 155] on div at bounding box center [638, 156] width 6 height 6
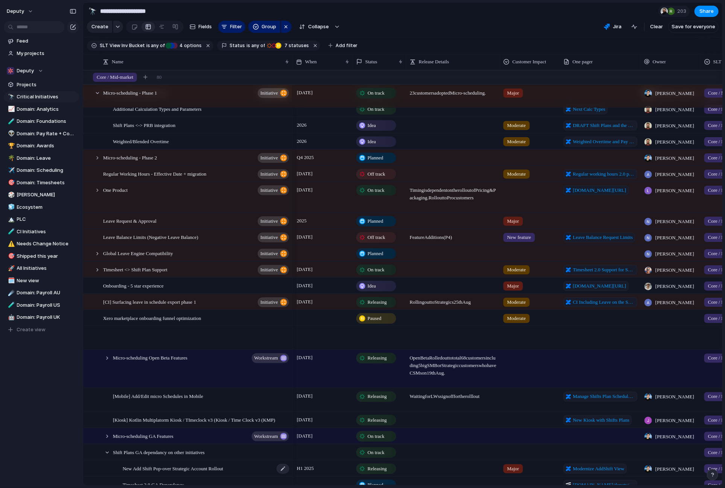
scroll to position [252, 0]
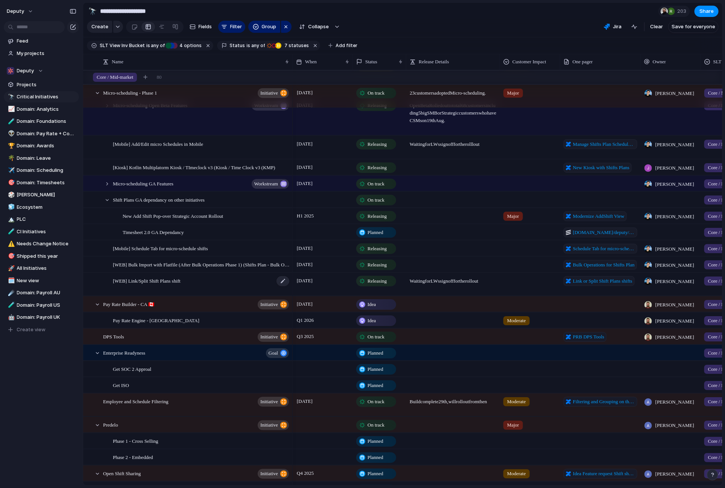
click at [204, 286] on div "[WEB] Link/Split Shift Plans shift" at bounding box center [201, 284] width 177 height 23
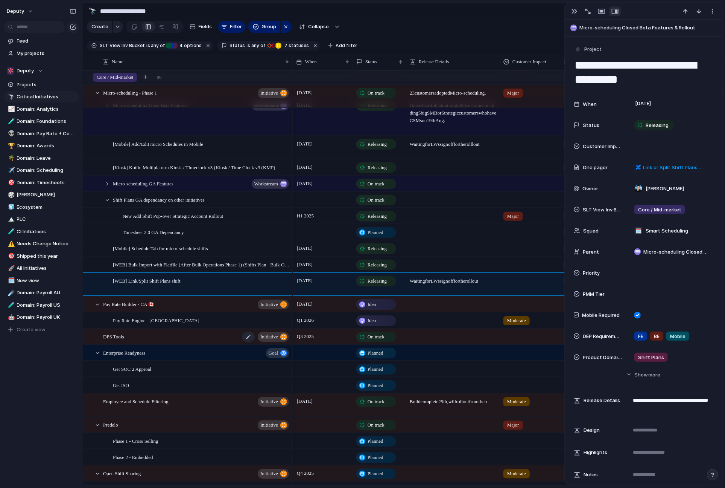
click at [196, 333] on div "DPS Tools initiative" at bounding box center [196, 336] width 187 height 15
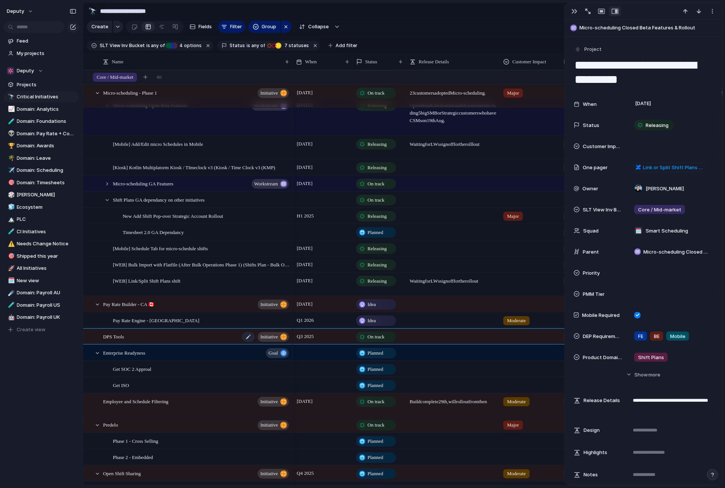
type textarea "*********"
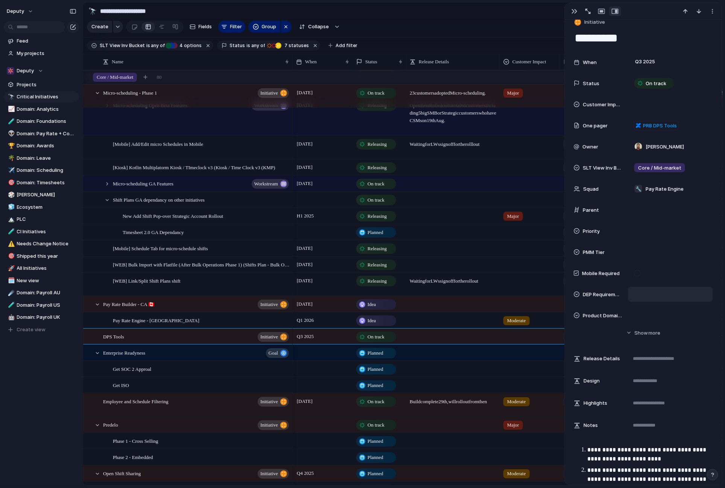
scroll to position [19, 0]
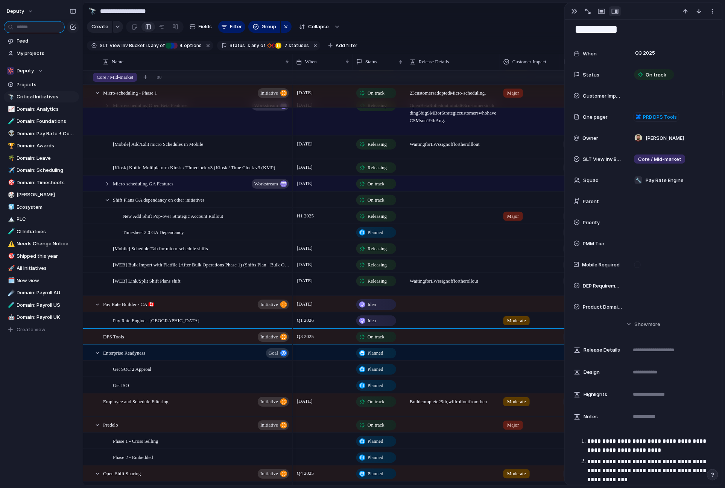
click at [37, 23] on input "text" at bounding box center [34, 27] width 61 height 12
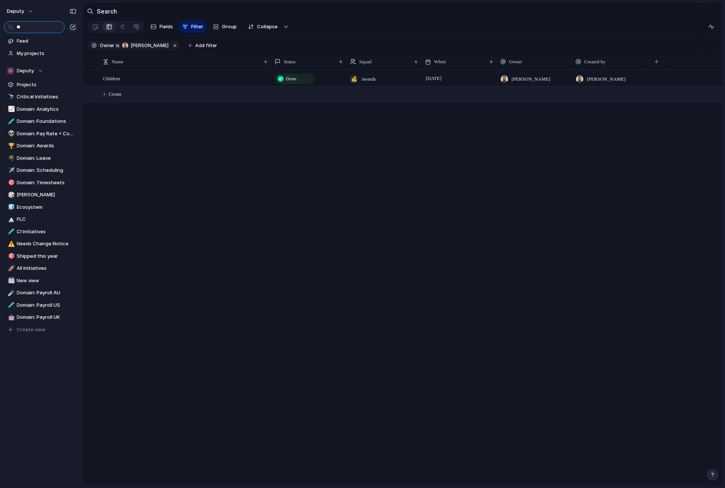
type input "*"
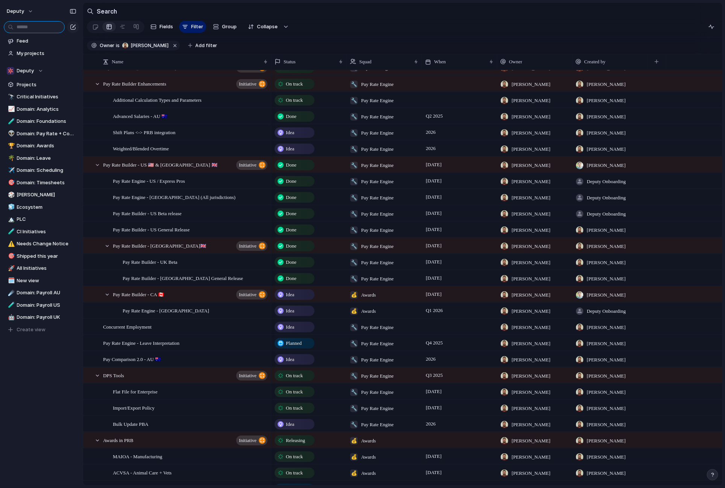
scroll to position [25, 0]
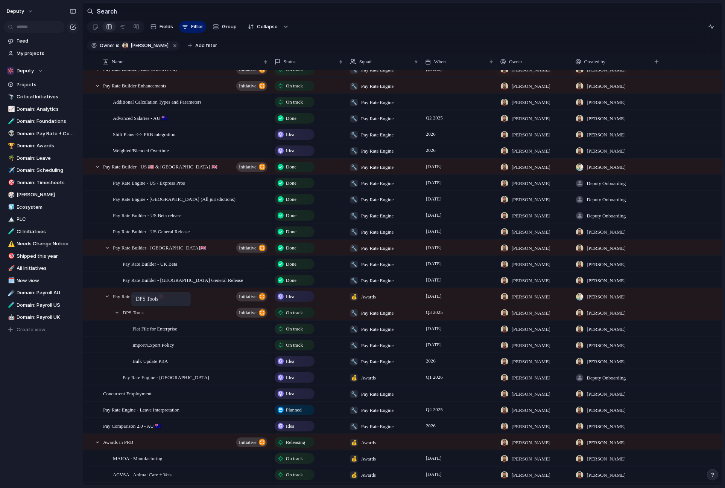
drag, startPoint x: 163, startPoint y: 378, endPoint x: 137, endPoint y: 294, distance: 87.9
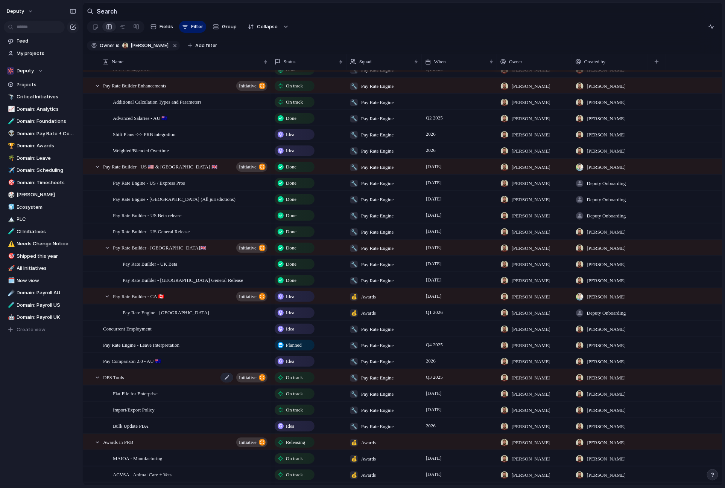
scroll to position [41, 0]
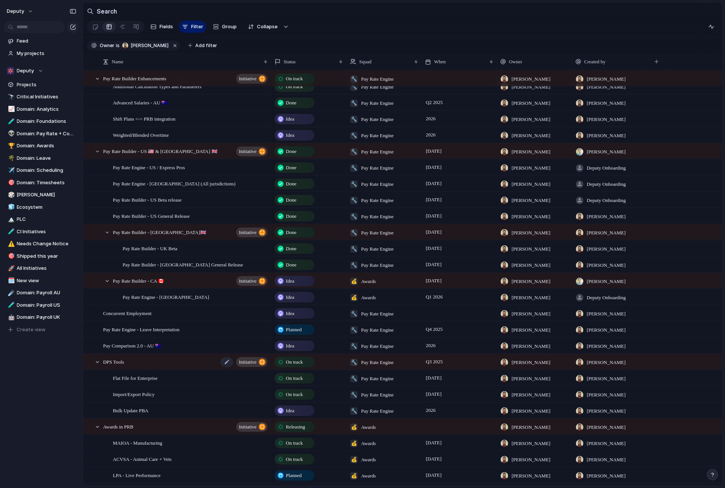
click at [165, 364] on div "DPS Tools initiative" at bounding box center [186, 361] width 166 height 15
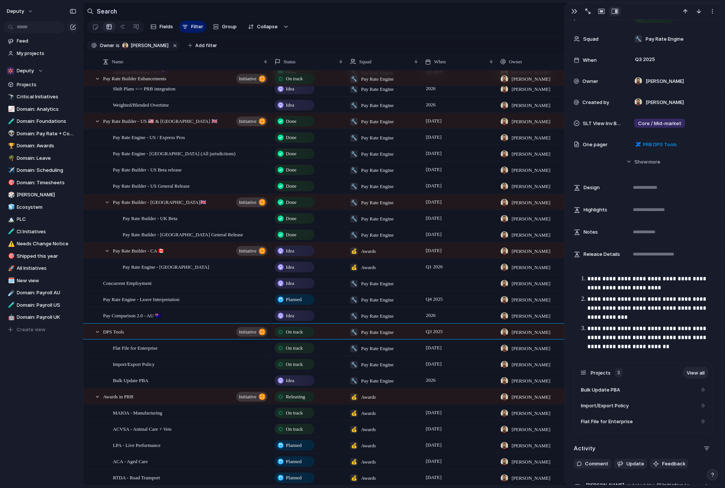
scroll to position [53, 0]
click at [236, 343] on div "Flat File for Enterprise" at bounding box center [191, 347] width 156 height 15
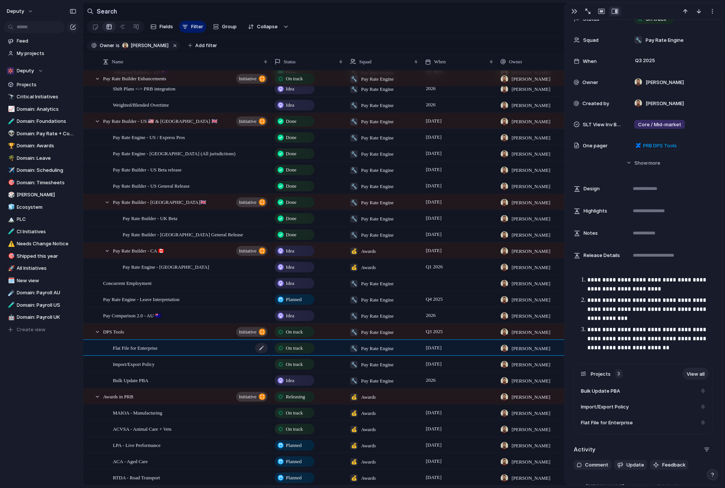
type textarea "**********"
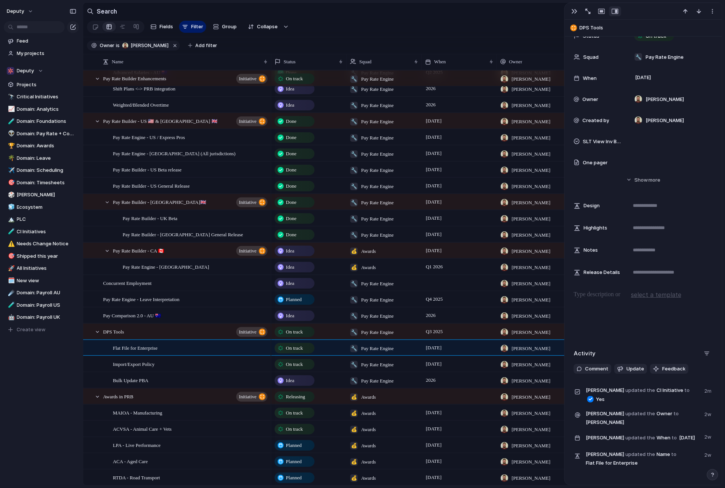
click at [592, 398] on div at bounding box center [591, 399] width 6 height 6
drag, startPoint x: 592, startPoint y: 397, endPoint x: 614, endPoint y: 394, distance: 22.5
click at [596, 396] on div "Yes" at bounding box center [595, 399] width 19 height 8
click at [617, 393] on span "Christopher Palin" at bounding box center [605, 390] width 38 height 8
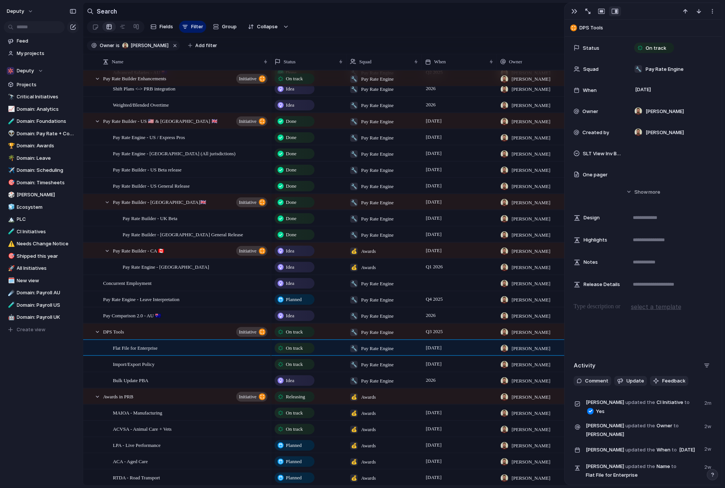
scroll to position [21, 0]
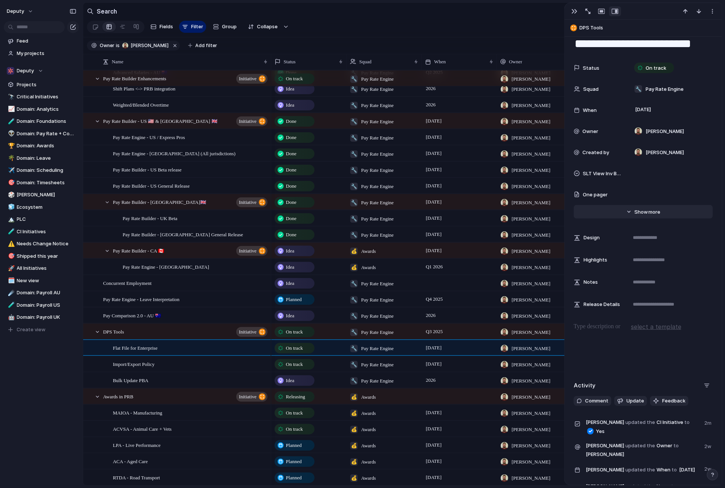
click at [630, 209] on button "Hide Show more" at bounding box center [643, 212] width 139 height 14
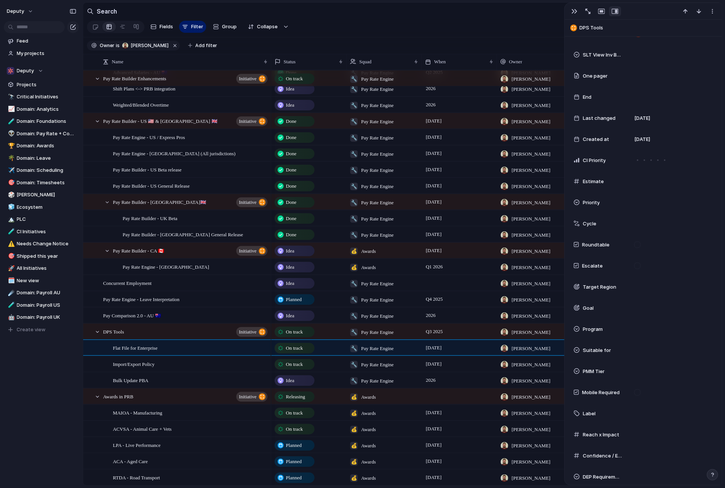
scroll to position [146, 0]
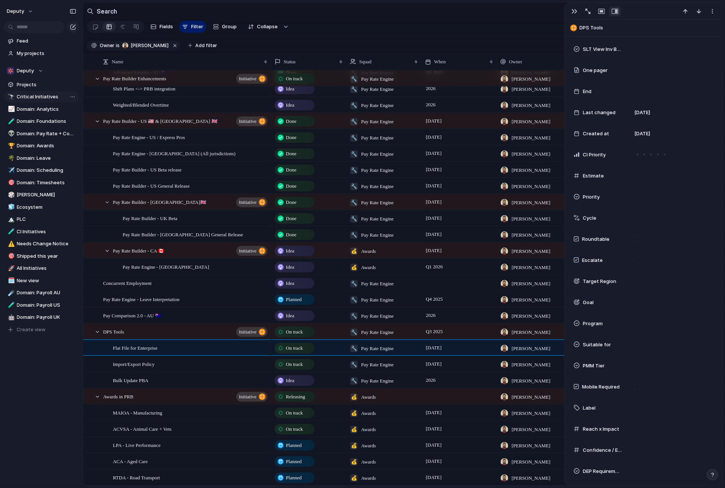
click at [30, 96] on span "Critical Initiatives" at bounding box center [46, 97] width 59 height 8
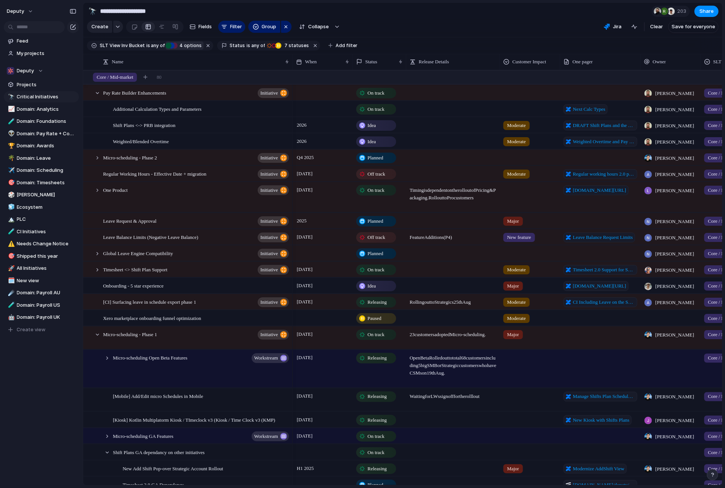
click at [175, 43] on div "PEPM Expansion" at bounding box center [175, 46] width 6 height 6
click at [373, 34] on div "Core / Mid-market PEPM Expansion Ecosystem/Product Distribution Foundations No …" at bounding box center [362, 244] width 725 height 488
click at [30, 131] on span "Domain: Pay Rate + Compliance" at bounding box center [46, 134] width 59 height 8
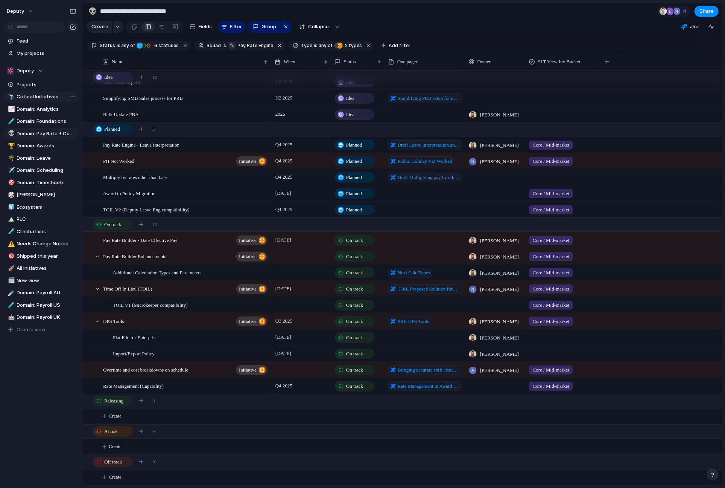
click at [27, 95] on span "Critical Initiatives" at bounding box center [46, 97] width 59 height 8
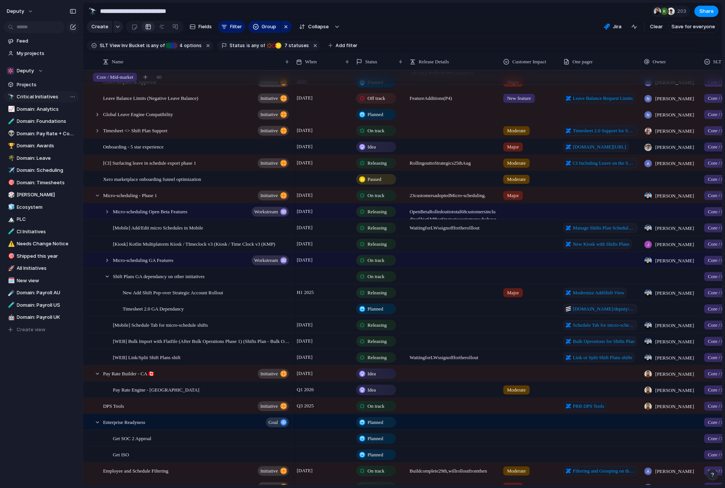
type input "**********"
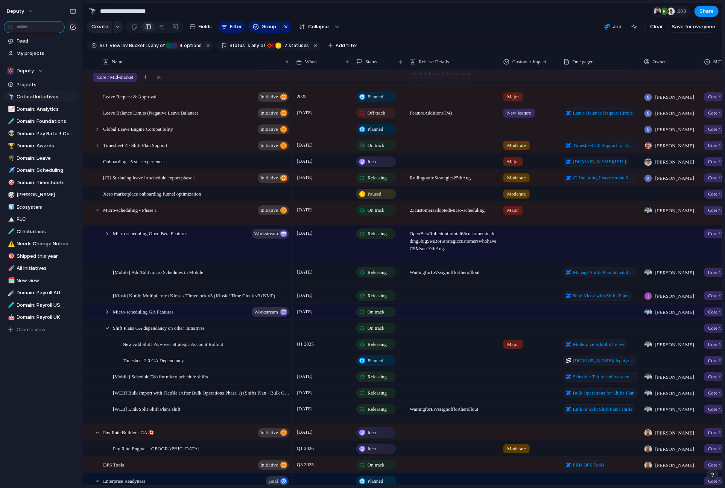
click at [30, 27] on input "text" at bounding box center [34, 27] width 61 height 12
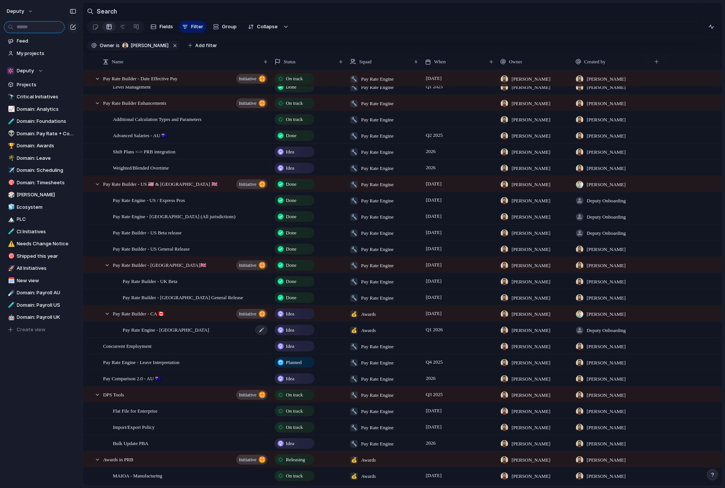
scroll to position [11, 0]
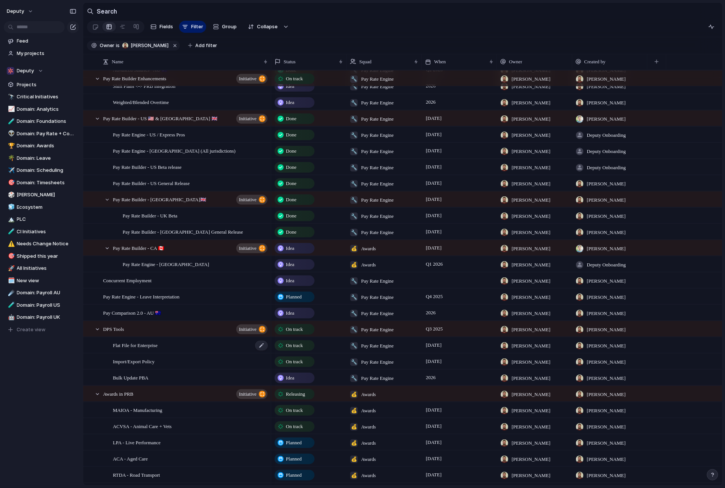
click at [183, 342] on div "Flat File for Enterprise" at bounding box center [191, 344] width 156 height 15
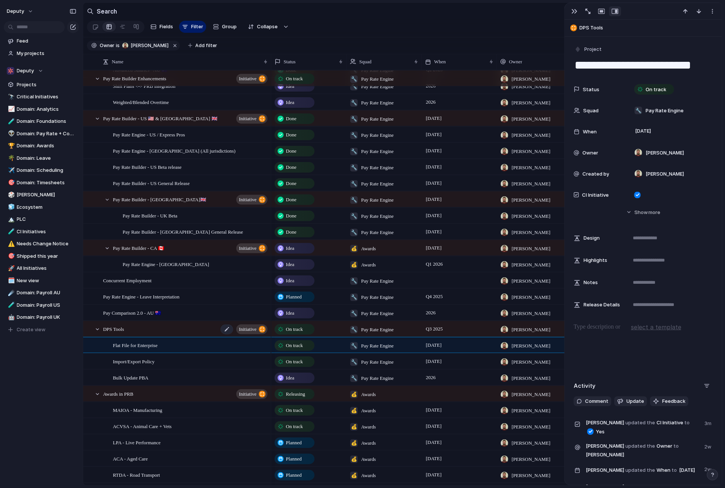
click at [191, 328] on div "DPS Tools initiative" at bounding box center [186, 328] width 166 height 15
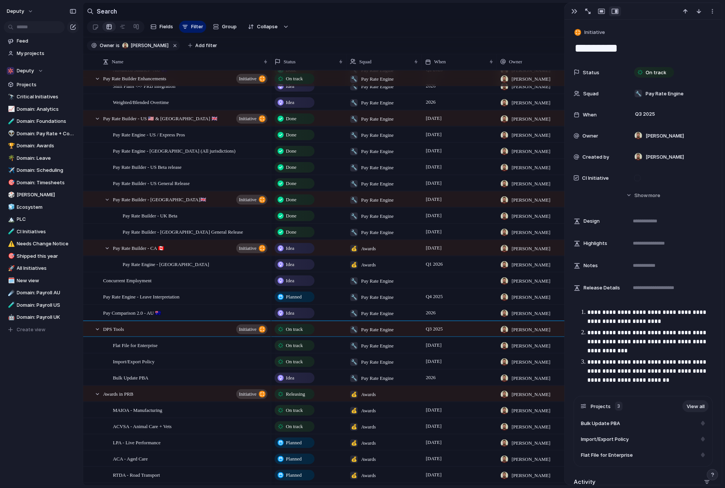
drag, startPoint x: 639, startPoint y: 197, endPoint x: 633, endPoint y: 203, distance: 8.0
click at [638, 197] on span "Show" at bounding box center [642, 196] width 14 height 8
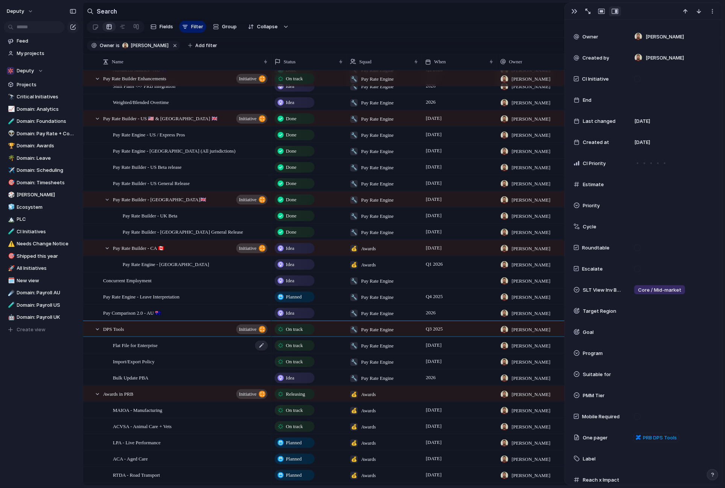
click at [194, 347] on div "Flat File for Enterprise" at bounding box center [191, 344] width 156 height 15
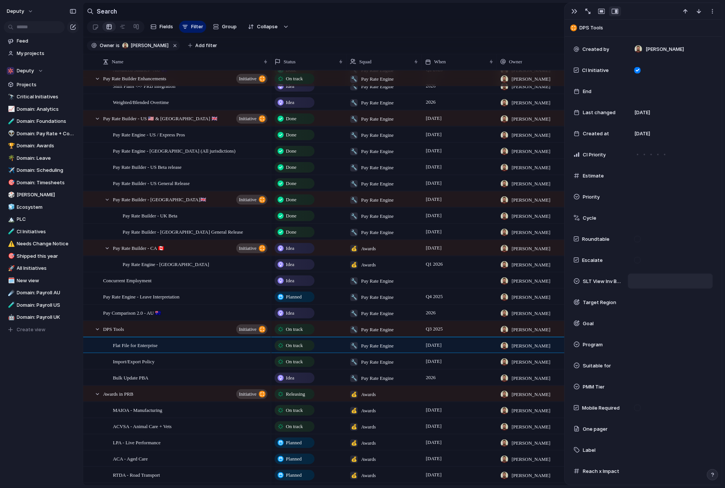
click at [645, 282] on div at bounding box center [671, 281] width 78 height 8
click at [632, 308] on div at bounding box center [629, 307] width 13 height 13
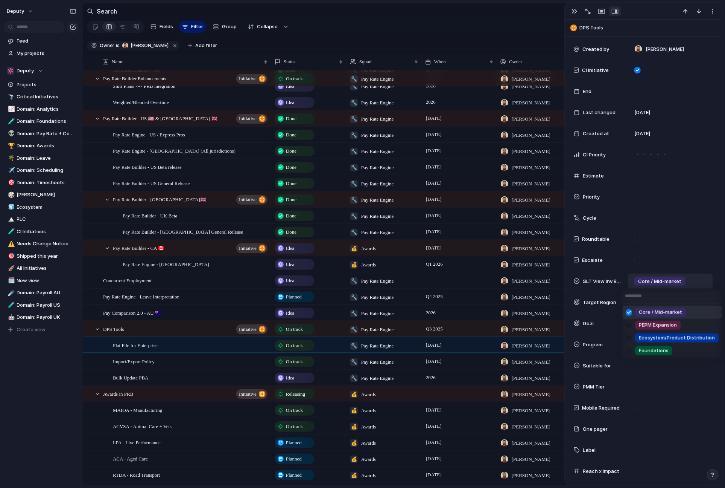
click at [219, 360] on div "Core / Mid-market PEPM Expansion Ecosystem/Product Distribution Foundations" at bounding box center [362, 244] width 725 height 488
click at [221, 360] on div "Import/Export Policy" at bounding box center [191, 361] width 156 height 15
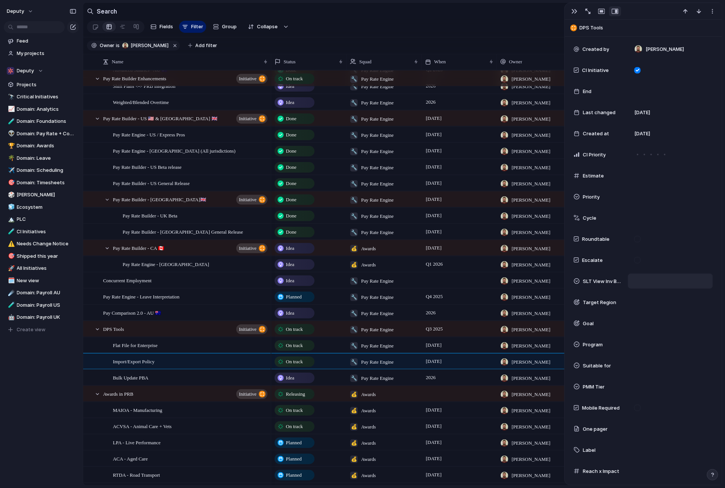
click at [617, 280] on span "SLT View Inv Bucket" at bounding box center [602, 281] width 39 height 8
drag, startPoint x: 629, startPoint y: 305, endPoint x: 623, endPoint y: 309, distance: 7.0
click at [629, 305] on div at bounding box center [629, 307] width 13 height 13
click at [212, 374] on div "Core / Mid-market PEPM Expansion Ecosystem/Product Distribution Foundations" at bounding box center [362, 244] width 725 height 488
click at [224, 377] on div "Bulk Update PBA" at bounding box center [191, 377] width 156 height 15
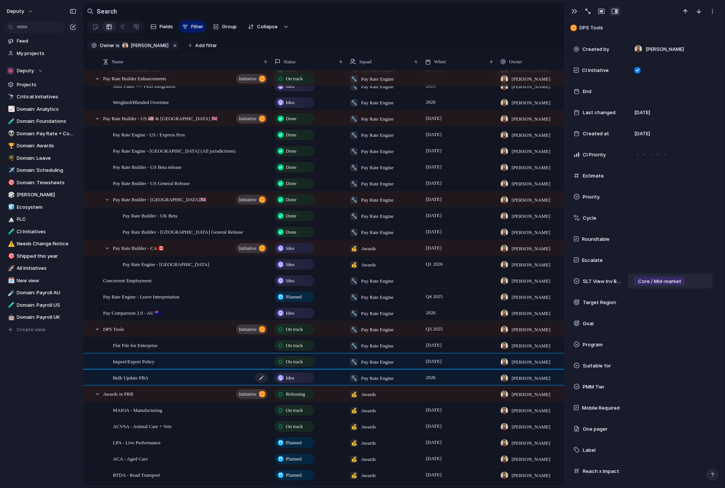
type textarea "**********"
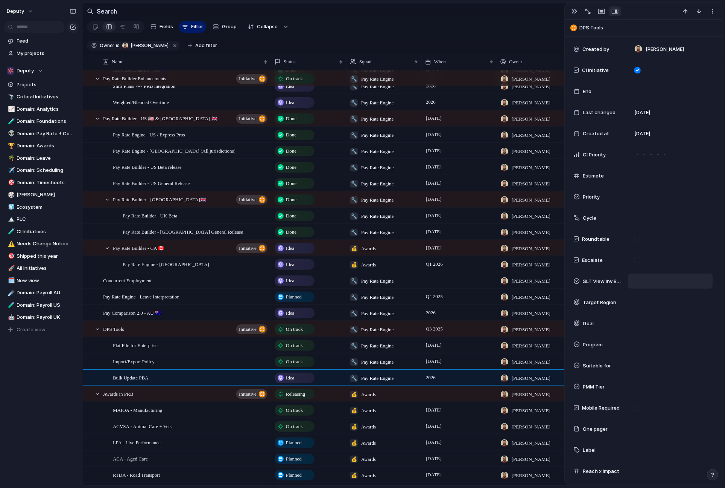
click at [644, 281] on div at bounding box center [671, 281] width 78 height 8
click at [629, 309] on div at bounding box center [629, 307] width 13 height 13
click at [196, 359] on div "Core / Mid-market PEPM Expansion Ecosystem/Product Distribution Foundations" at bounding box center [362, 244] width 725 height 488
click at [575, 11] on div "button" at bounding box center [575, 11] width 6 height 6
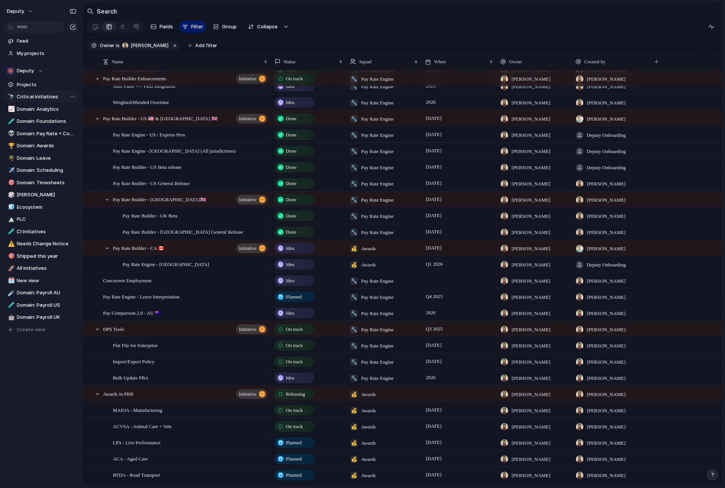
click at [29, 95] on span "Critical Initiatives" at bounding box center [46, 97] width 59 height 8
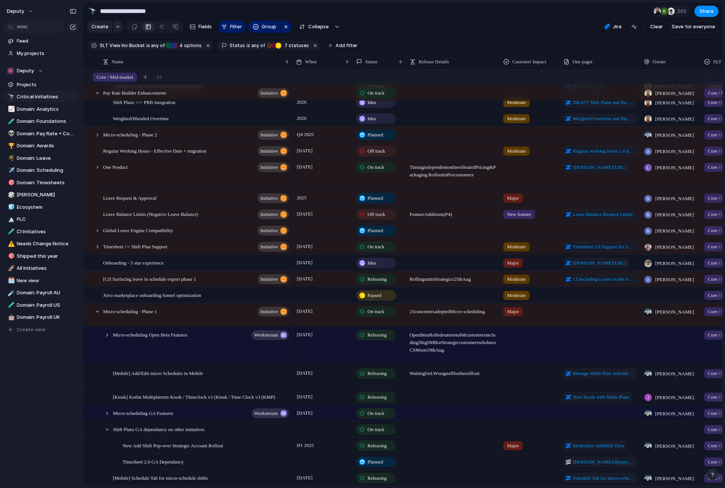
scroll to position [242, 0]
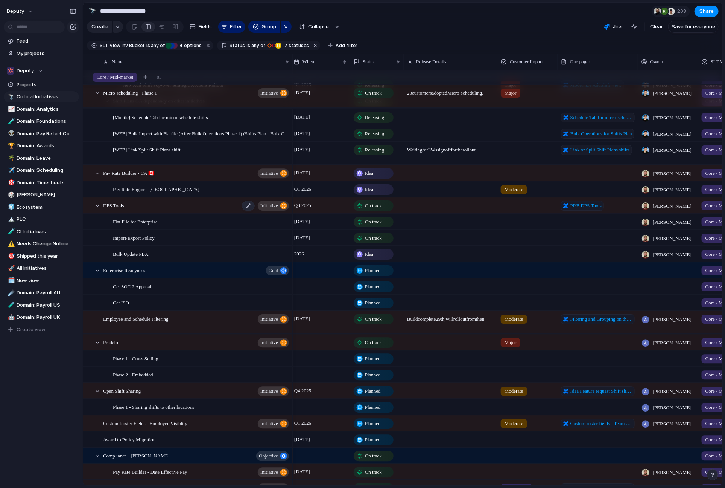
click at [175, 200] on div "DPS Tools initiative" at bounding box center [196, 205] width 187 height 15
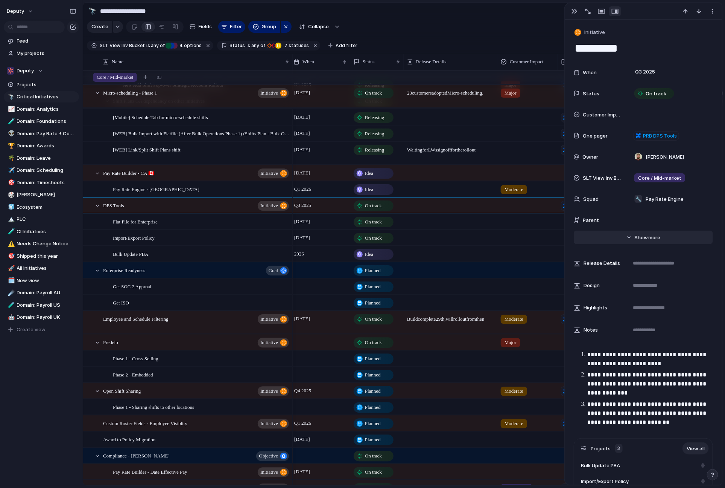
click at [634, 239] on button "Hide Show more" at bounding box center [643, 237] width 139 height 14
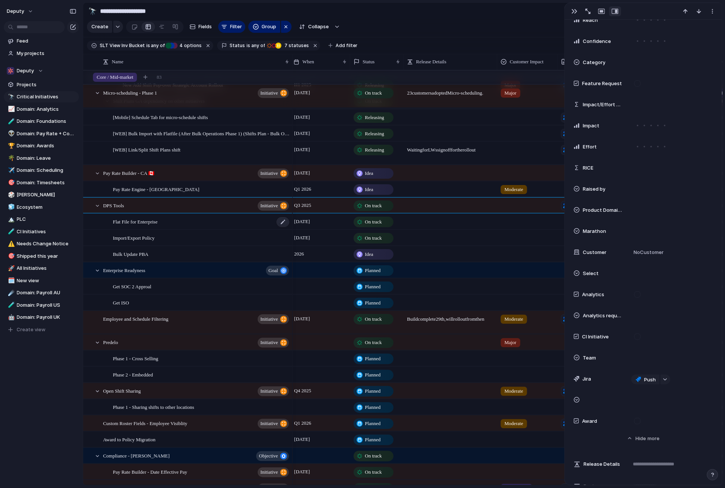
click at [230, 222] on div "Flat File for Enterprise" at bounding box center [201, 221] width 177 height 15
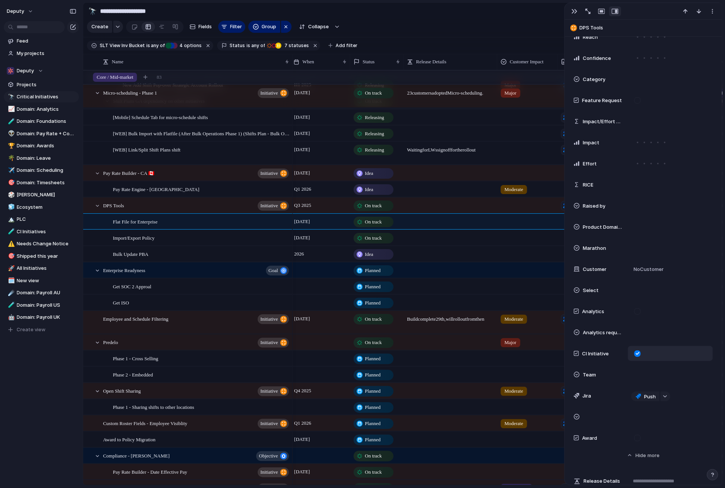
click at [637, 352] on div at bounding box center [638, 353] width 6 height 6
click at [268, 241] on div "Import/Export Policy" at bounding box center [201, 237] width 177 height 15
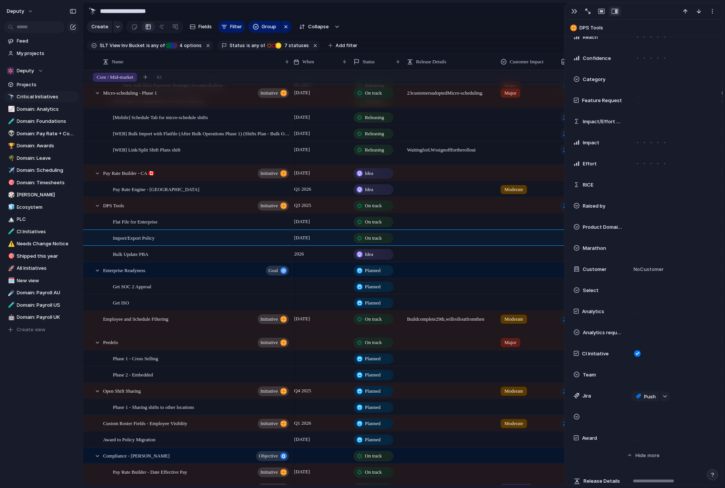
drag, startPoint x: 634, startPoint y: 353, endPoint x: 574, endPoint y: 343, distance: 61.5
click at [634, 353] on form at bounding box center [638, 353] width 12 height 6
click at [638, 352] on div at bounding box center [638, 353] width 6 height 6
click at [255, 251] on div "Bulk Update PBA" at bounding box center [201, 253] width 177 height 15
type textarea "**********"
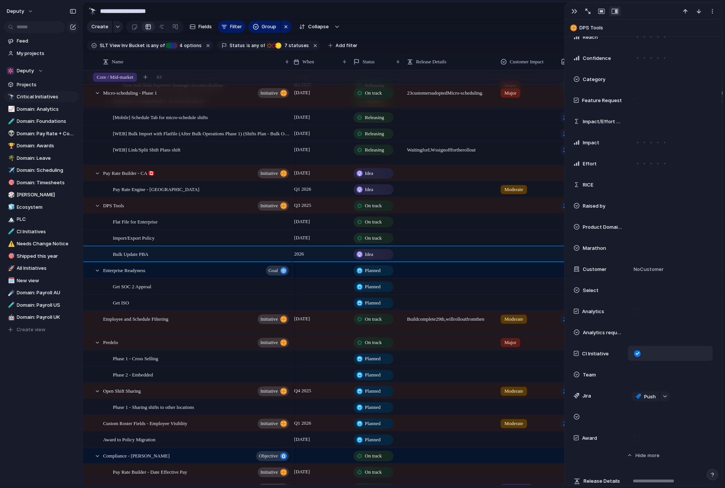
click at [635, 352] on div at bounding box center [638, 353] width 6 height 6
click at [573, 12] on div "button" at bounding box center [575, 11] width 6 height 6
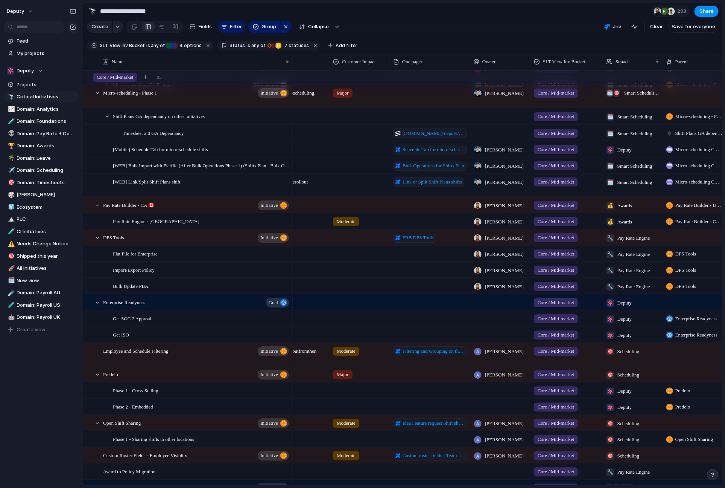
click at [345, 201] on div at bounding box center [359, 203] width 59 height 12
click at [203, 198] on div "Not applicable Minor Moderate Major New feature" at bounding box center [362, 244] width 725 height 488
click at [200, 201] on div "Pay Rate Builder - CA 🇨🇦 initiative" at bounding box center [196, 204] width 187 height 15
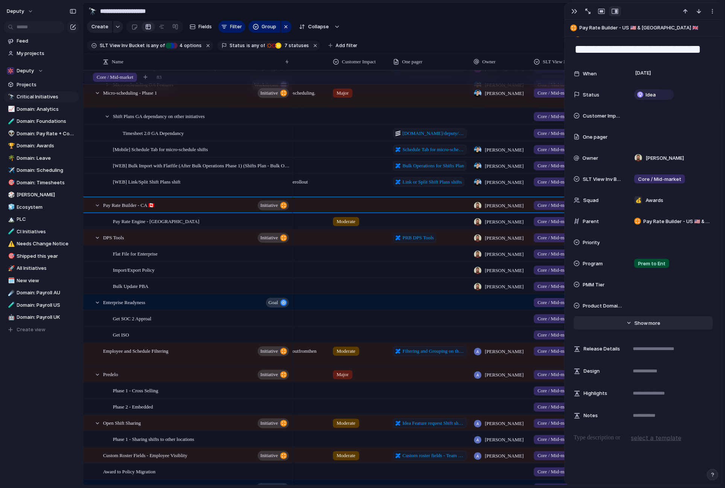
click at [615, 321] on button "Hide Show more" at bounding box center [643, 323] width 139 height 14
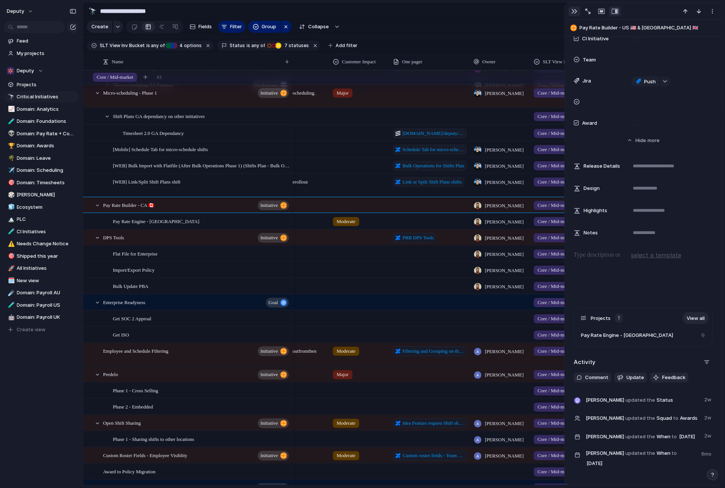
click at [572, 9] on div "button" at bounding box center [575, 11] width 6 height 6
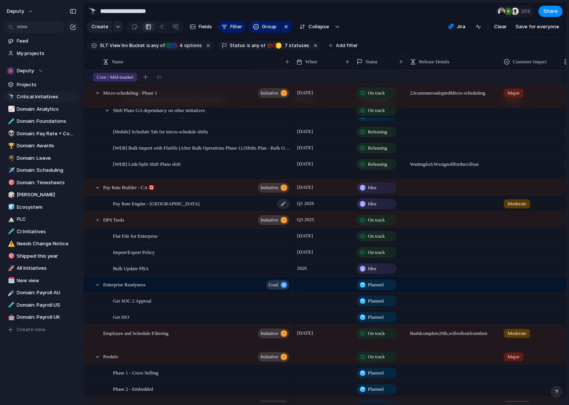
scroll to position [392, 0]
